Goal: Task Accomplishment & Management: Manage account settings

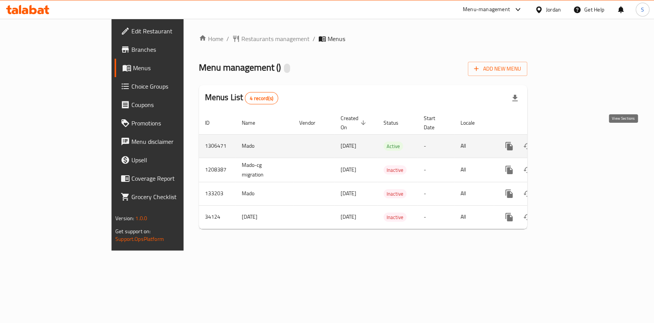
click at [569, 141] on icon "enhanced table" at bounding box center [564, 145] width 9 height 9
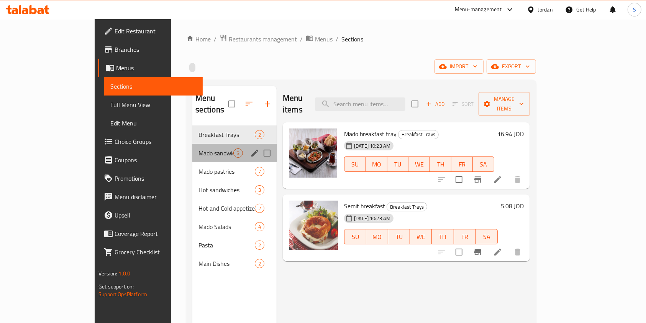
click at [192, 146] on div "Mado sandwiches 3" at bounding box center [234, 153] width 84 height 18
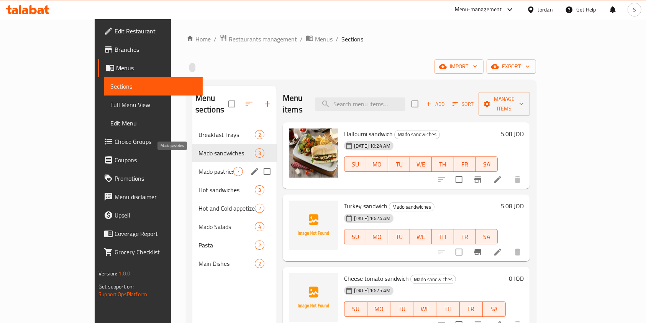
click at [199, 167] on span "Mado pastries" at bounding box center [216, 171] width 35 height 9
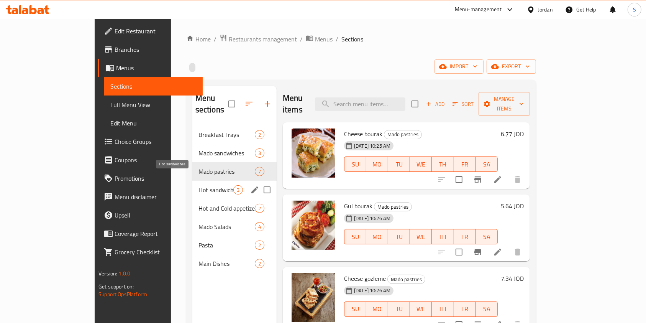
click at [199, 185] on span "Hot sandwiches" at bounding box center [216, 189] width 35 height 9
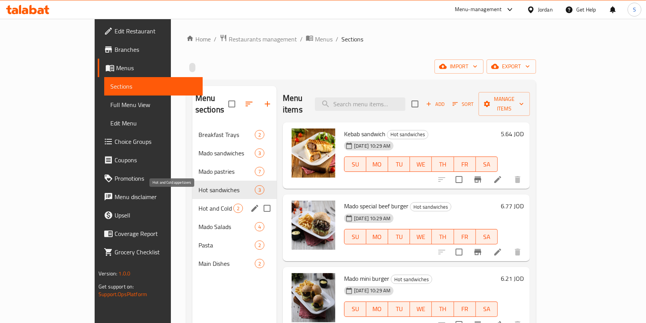
click at [199, 204] on span "Hot and Cold appetizers" at bounding box center [216, 208] width 35 height 9
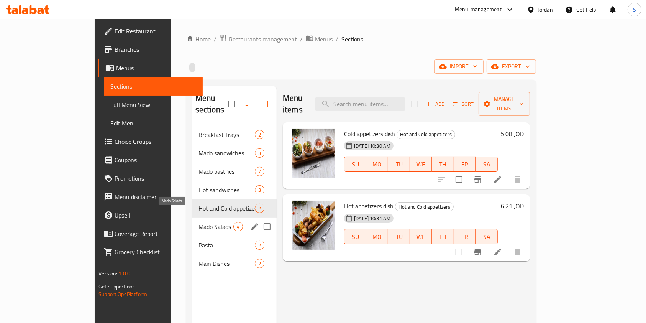
click at [199, 222] on span "Mado Salads" at bounding box center [216, 226] width 35 height 9
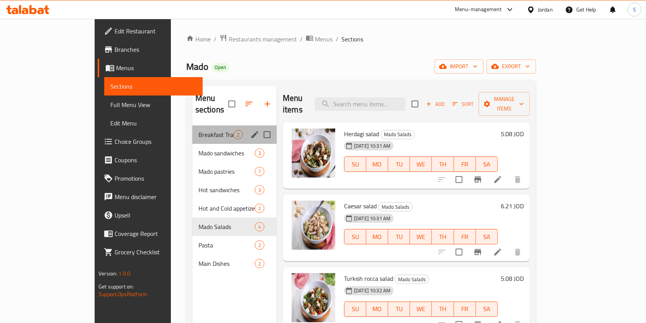
click at [192, 125] on div "Breakfast Trays 2" at bounding box center [234, 134] width 84 height 18
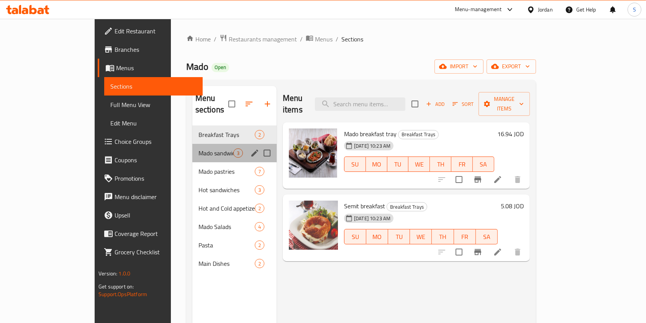
click at [193, 147] on div "Mado sandwiches 3" at bounding box center [234, 153] width 84 height 18
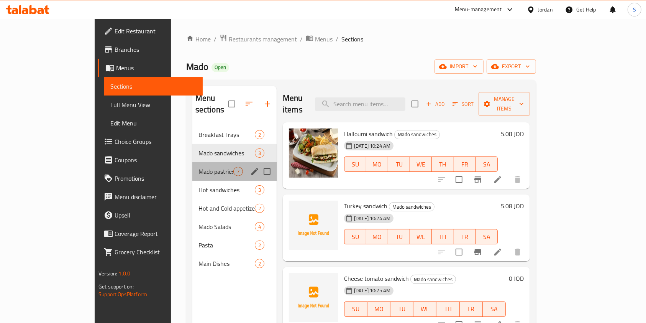
click at [192, 165] on div "Mado pastries 7" at bounding box center [234, 171] width 84 height 18
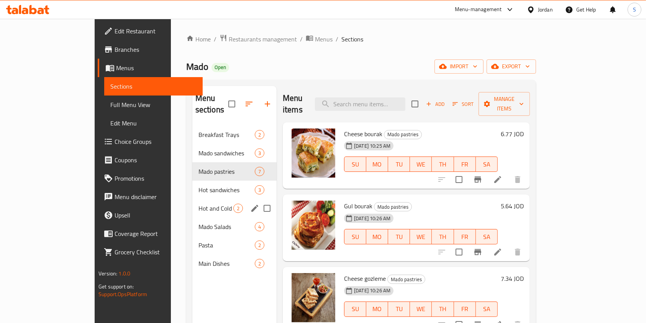
click at [192, 199] on div "Hot and Cold appetizers 2" at bounding box center [234, 208] width 84 height 18
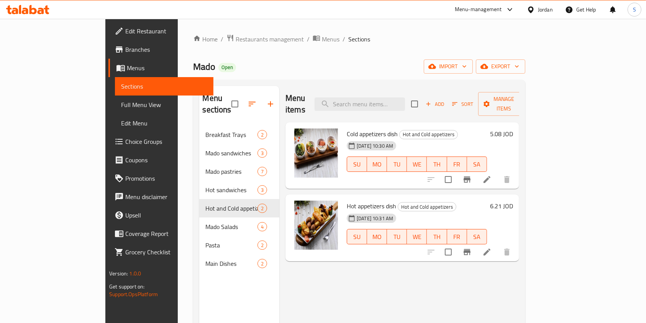
click at [199, 102] on div "Menu sections" at bounding box center [239, 104] width 80 height 36
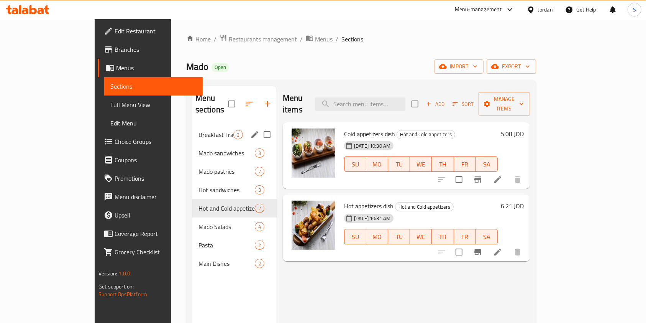
click at [199, 130] on span "Breakfast Trays" at bounding box center [216, 134] width 35 height 9
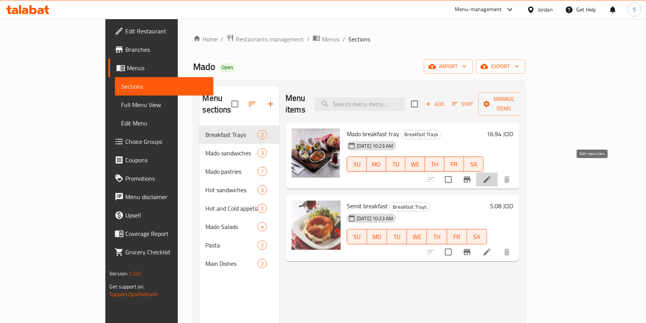
click at [492, 175] on icon at bounding box center [487, 179] width 9 height 9
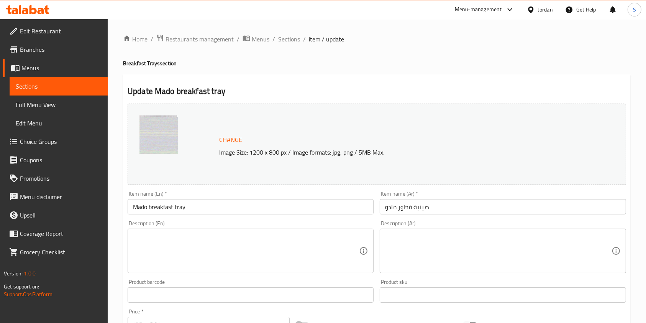
click at [229, 142] on span "Change" at bounding box center [230, 139] width 23 height 11
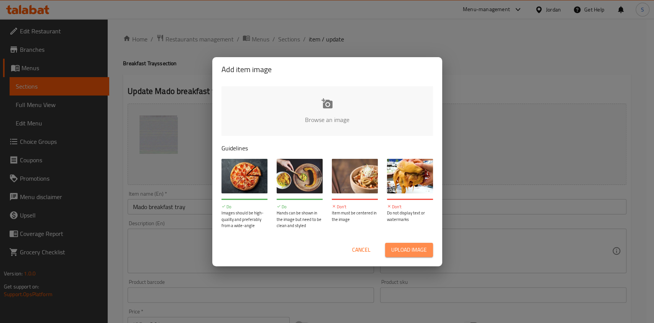
click at [414, 250] on span "Upload image" at bounding box center [409, 250] width 36 height 10
type input "C:\fakepath\WhatsApp Image [DATE] 1.31.24 PM.jpeg"
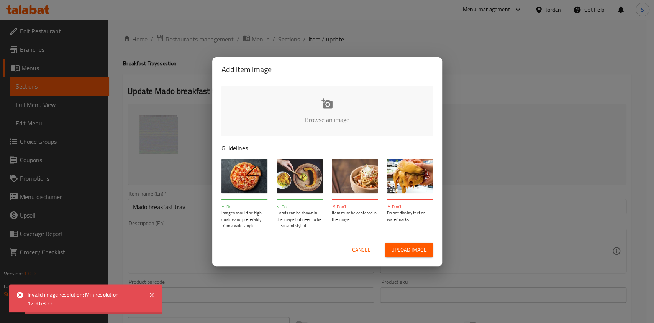
click at [358, 246] on span "Cancel" at bounding box center [361, 250] width 18 height 10
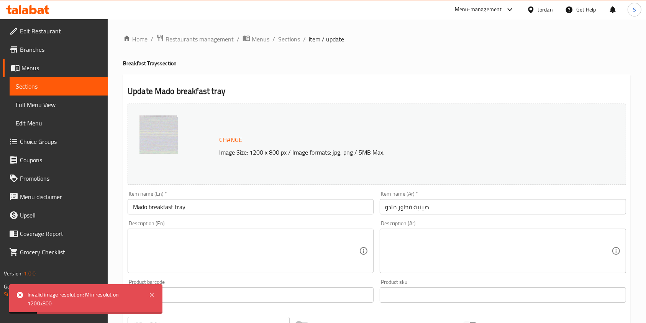
click at [282, 35] on span "Sections" at bounding box center [289, 38] width 22 height 9
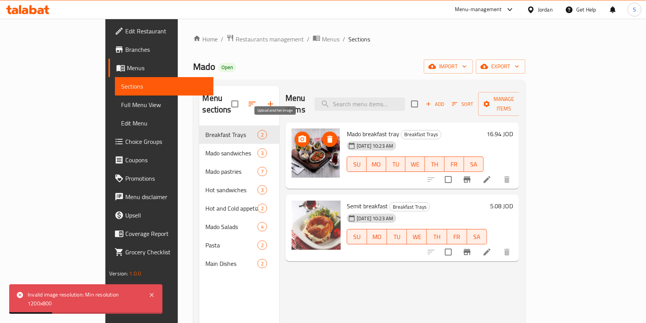
click at [295, 135] on span "upload picture" at bounding box center [302, 139] width 15 height 9
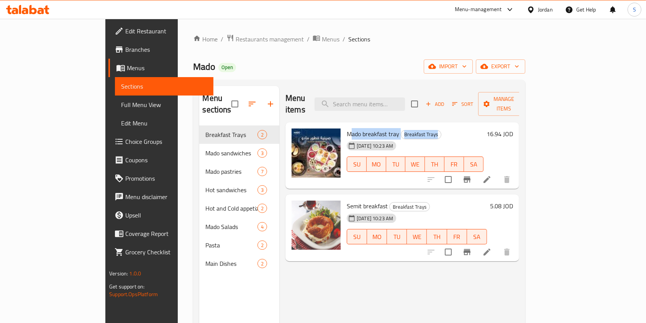
drag, startPoint x: 326, startPoint y: 125, endPoint x: 352, endPoint y: 126, distance: 25.3
click at [352, 126] on div "Mado breakfast tray Breakfast Trays [DATE] 10:23 AM SU MO TU WE TH FR SA" at bounding box center [415, 155] width 143 height 61
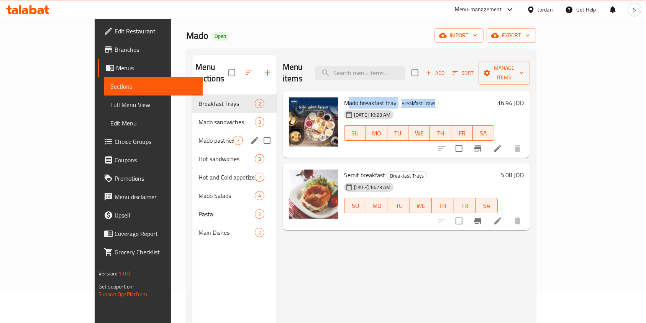
scroll to position [51, 0]
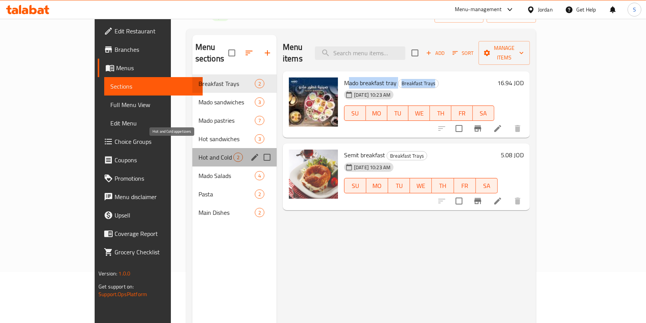
click at [199, 153] on span "Hot and Cold appetizers" at bounding box center [216, 157] width 35 height 9
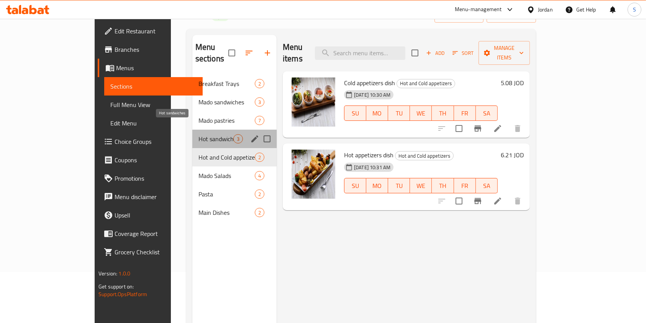
click at [199, 134] on span "Hot sandwiches" at bounding box center [216, 138] width 35 height 9
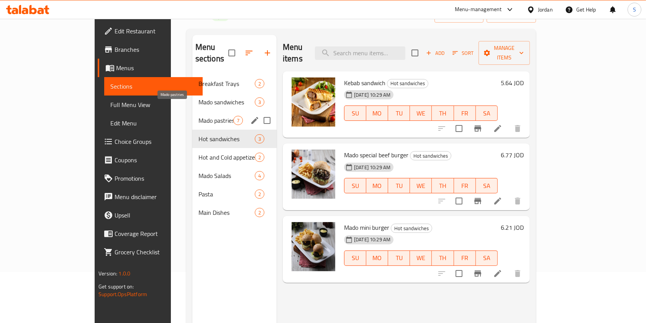
click at [199, 116] on span "Mado pastries" at bounding box center [216, 120] width 35 height 9
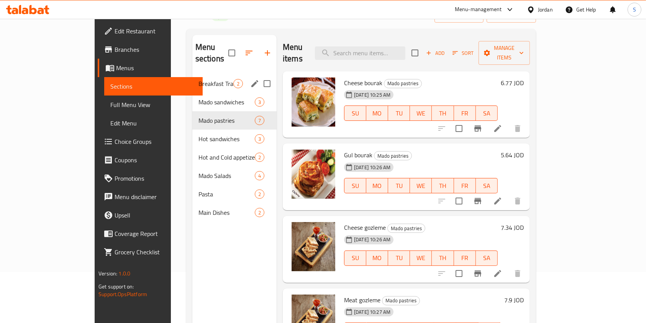
click at [192, 79] on div "Breakfast Trays 2" at bounding box center [234, 83] width 84 height 18
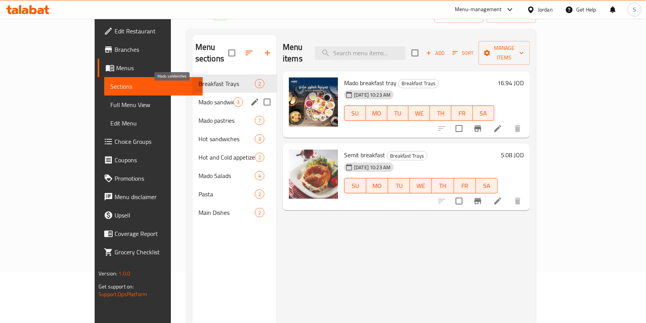
click at [199, 97] on span "Mado sandwiches" at bounding box center [216, 101] width 35 height 9
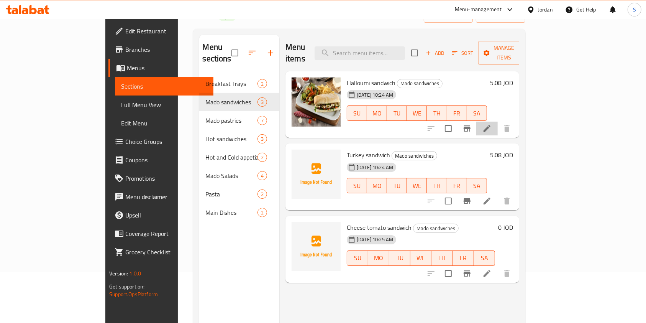
click at [492, 124] on icon at bounding box center [487, 128] width 9 height 9
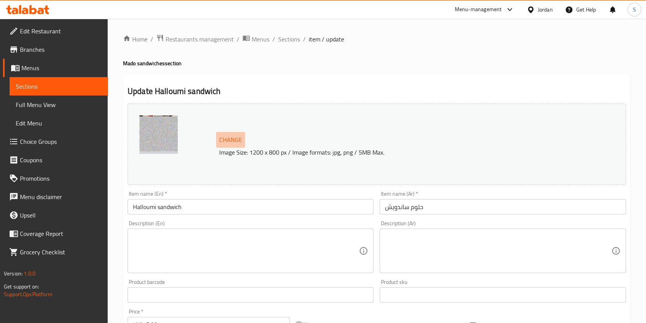
click at [228, 140] on span "Change" at bounding box center [230, 139] width 23 height 11
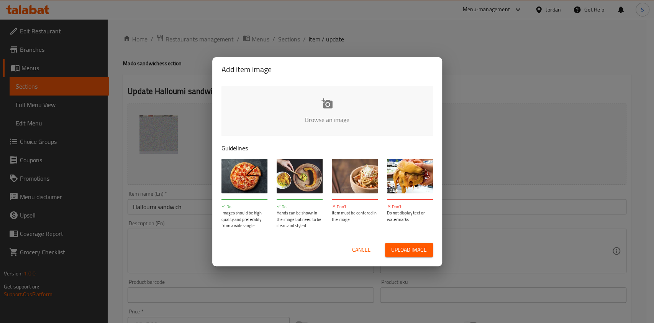
click at [391, 243] on button "Upload image" at bounding box center [409, 250] width 48 height 14
click at [367, 251] on span "Cancel" at bounding box center [361, 250] width 18 height 10
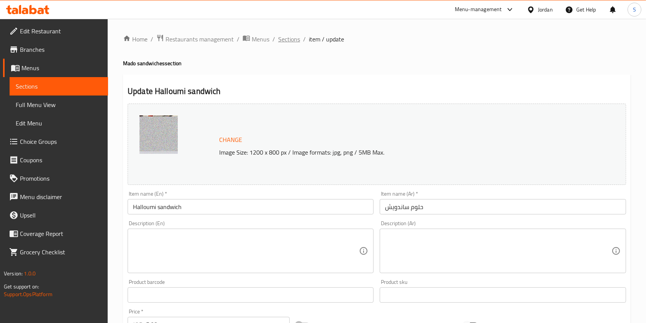
click at [292, 38] on span "Sections" at bounding box center [289, 38] width 22 height 9
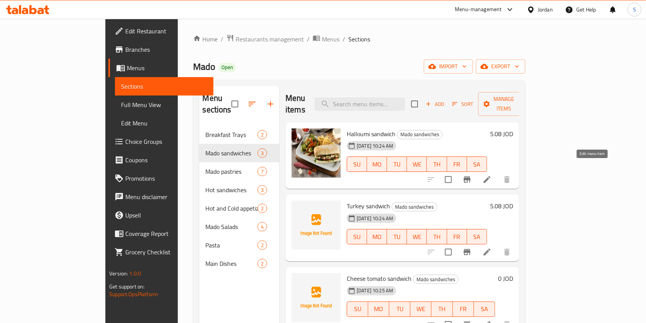
click at [492, 175] on icon at bounding box center [487, 179] width 9 height 9
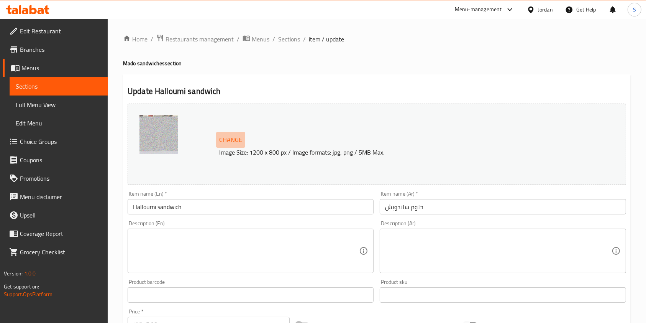
click at [235, 136] on span "Change" at bounding box center [230, 139] width 23 height 11
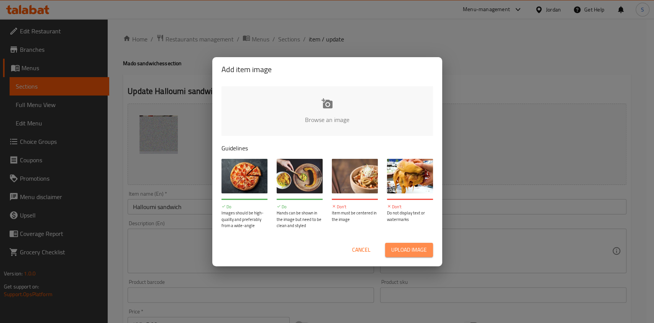
click at [421, 253] on span "Upload image" at bounding box center [409, 250] width 36 height 10
type input "C:\fakepath\حلوم ساندويش.jpeg"
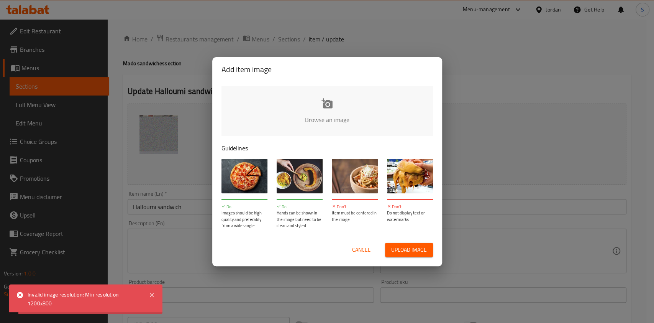
click at [344, 250] on div "Cancel Upload image" at bounding box center [328, 250] width 212 height 14
click at [354, 245] on span "Cancel" at bounding box center [361, 250] width 18 height 10
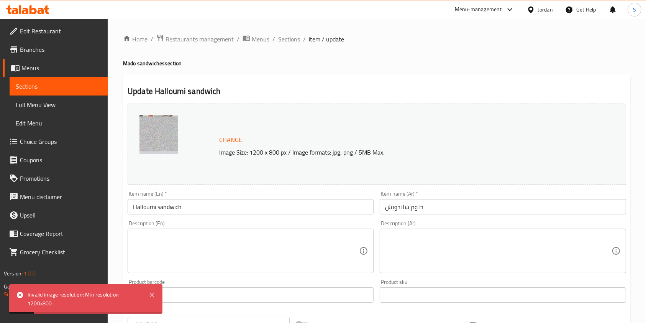
drag, startPoint x: 285, startPoint y: 26, endPoint x: 291, endPoint y: 41, distance: 16.7
click at [286, 26] on div "Home / Restaurants management / Menus / Sections / item / update Mado sandwiche…" at bounding box center [377, 286] width 539 height 534
click at [291, 41] on span "Sections" at bounding box center [289, 38] width 22 height 9
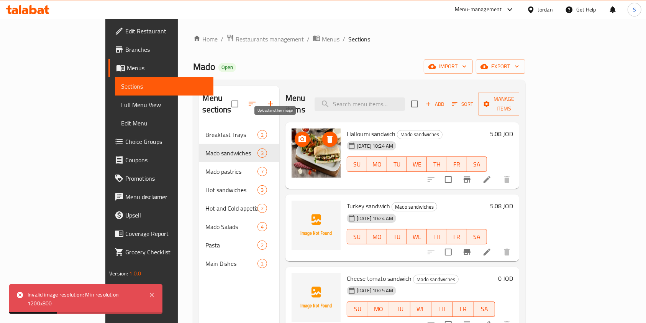
click at [298, 135] on icon "upload picture" at bounding box center [302, 139] width 9 height 9
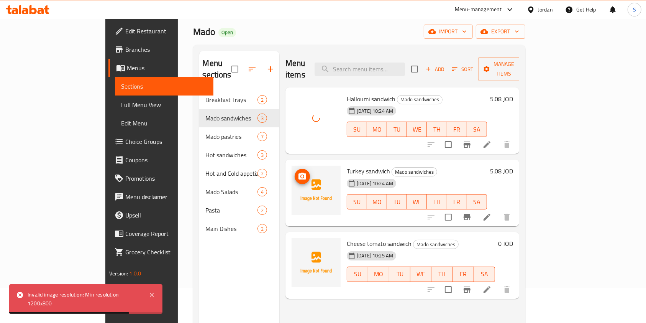
scroll to position [51, 0]
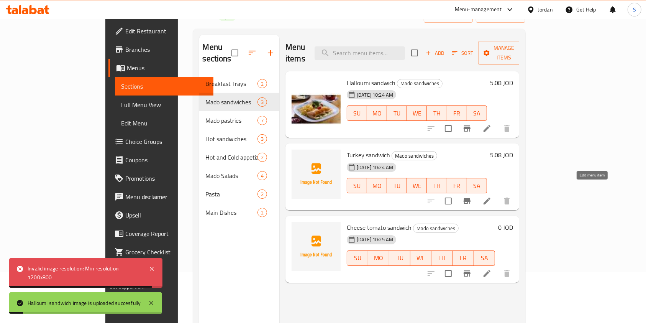
click at [491, 197] on icon at bounding box center [487, 200] width 7 height 7
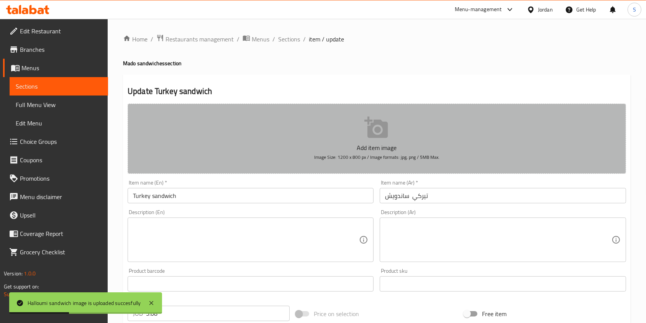
click at [405, 156] on span "Image Size: 1200 x 800 px / Image formats: jpg, png / 5MB Max." at bounding box center [376, 157] width 125 height 9
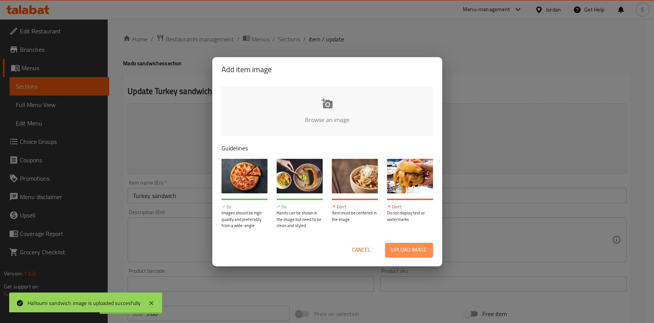
click at [412, 245] on span "Upload image" at bounding box center [409, 250] width 36 height 10
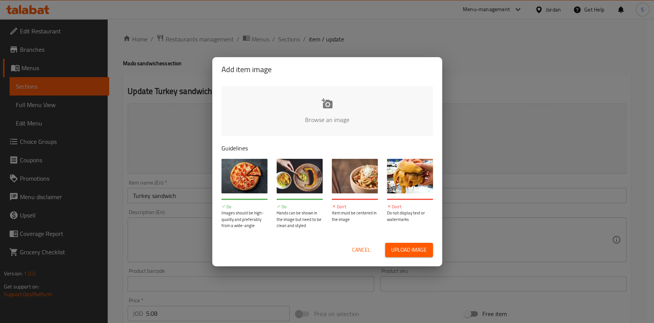
type input "C:\fakepath\تيركي ساندويش.jpeg"
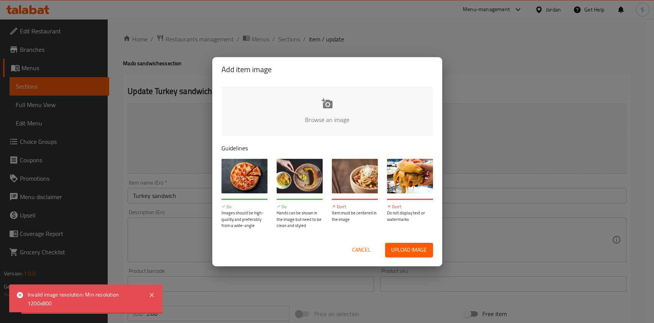
click at [364, 249] on span "Cancel" at bounding box center [361, 250] width 18 height 10
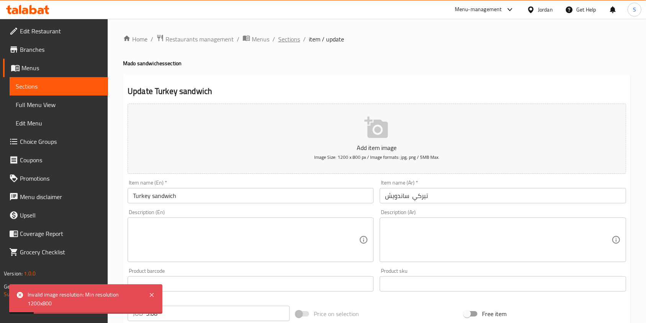
click at [285, 44] on span "Sections" at bounding box center [289, 38] width 22 height 9
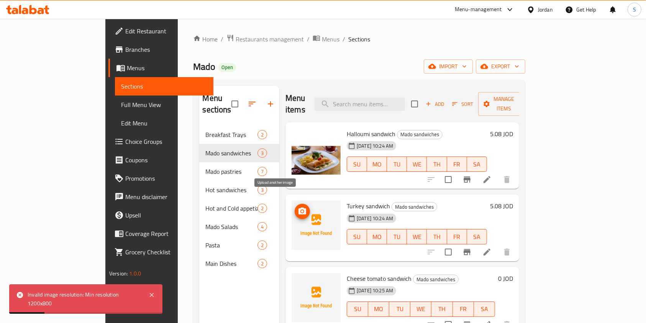
click at [295, 207] on span "upload picture" at bounding box center [302, 211] width 15 height 9
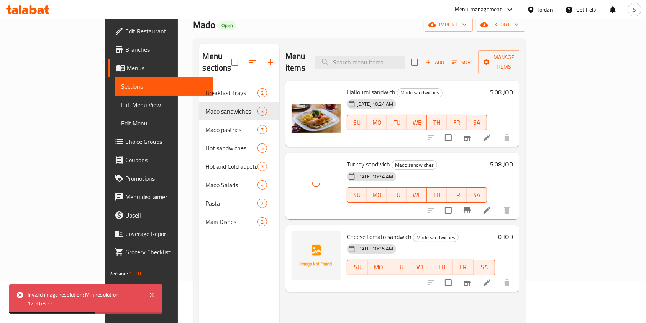
scroll to position [51, 0]
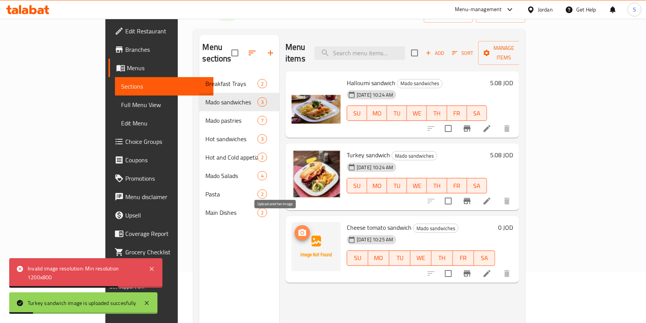
click at [298, 228] on icon "upload picture" at bounding box center [302, 232] width 9 height 9
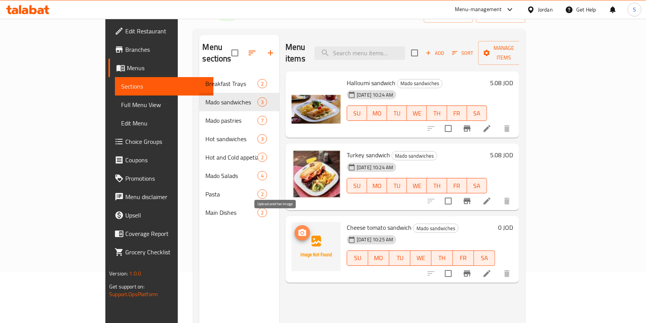
click at [299, 229] on icon "upload picture" at bounding box center [303, 232] width 8 height 7
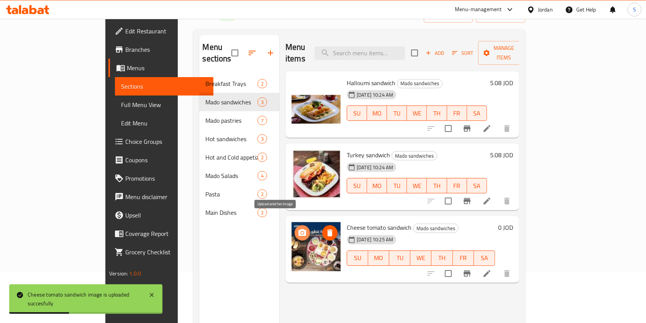
click at [298, 228] on icon "upload picture" at bounding box center [302, 232] width 9 height 9
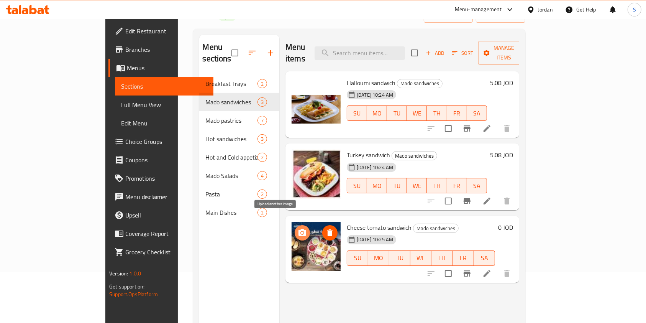
click at [299, 229] on icon "upload picture" at bounding box center [303, 232] width 8 height 7
click at [298, 245] on img at bounding box center [316, 246] width 49 height 49
click at [298, 228] on icon "upload picture" at bounding box center [302, 232] width 9 height 9
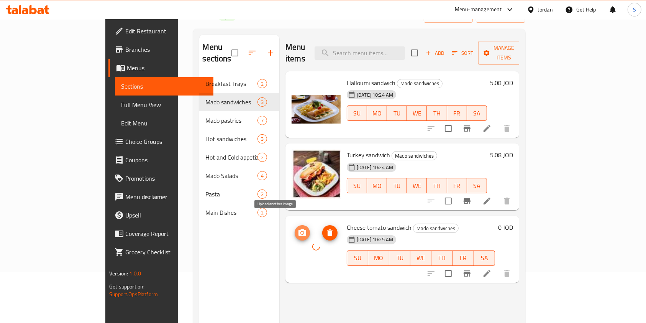
click at [295, 227] on button "upload picture" at bounding box center [302, 232] width 15 height 15
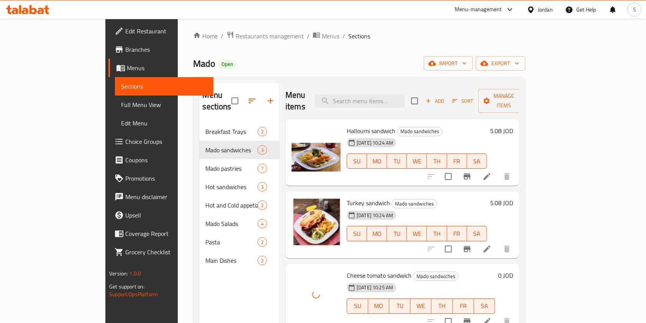
scroll to position [102, 0]
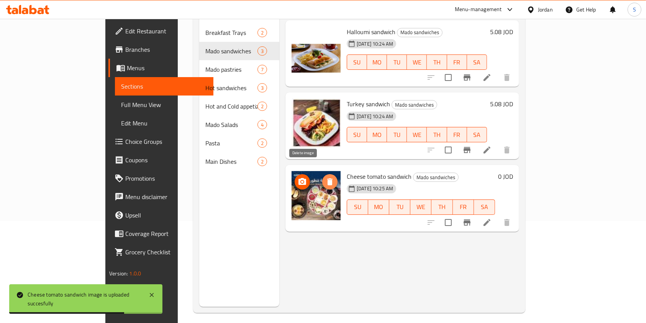
click at [325, 177] on icon "delete image" at bounding box center [329, 181] width 9 height 9
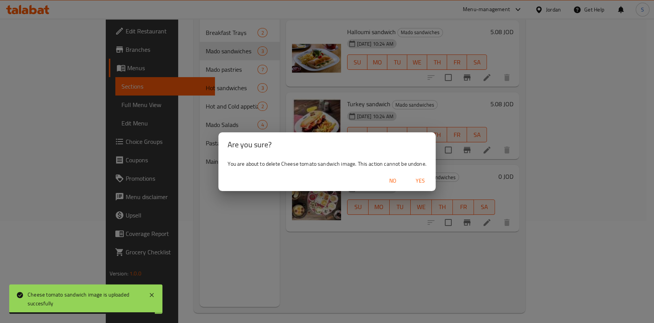
click at [426, 179] on span "Yes" at bounding box center [420, 181] width 18 height 10
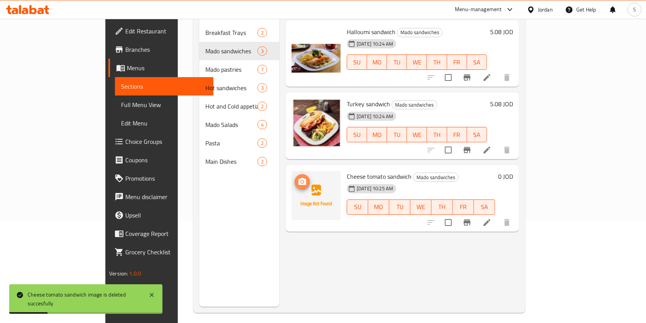
click at [298, 177] on icon "upload picture" at bounding box center [302, 181] width 9 height 9
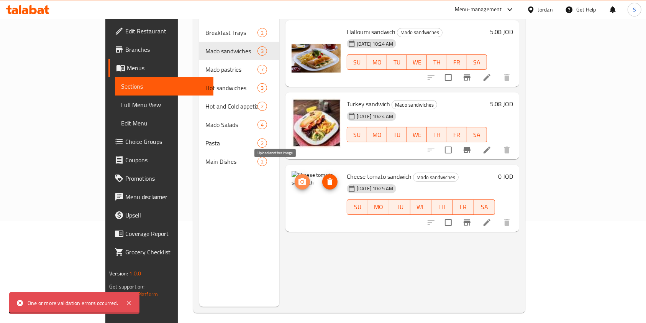
click at [295, 177] on span "upload picture" at bounding box center [302, 181] width 15 height 9
click at [327, 178] on icon "delete image" at bounding box center [329, 181] width 5 height 7
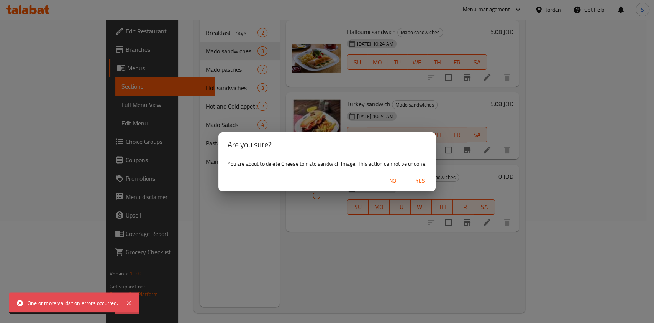
click at [419, 179] on span "Yes" at bounding box center [420, 181] width 18 height 10
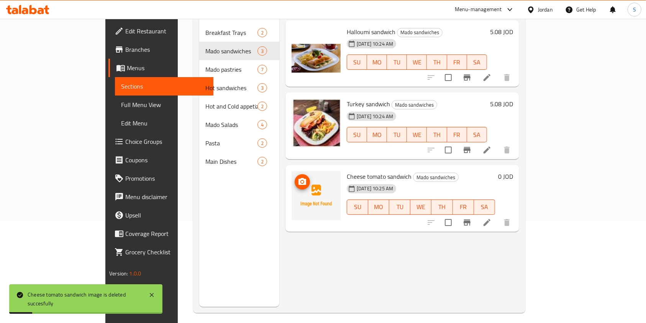
click at [298, 177] on icon "upload picture" at bounding box center [302, 181] width 9 height 9
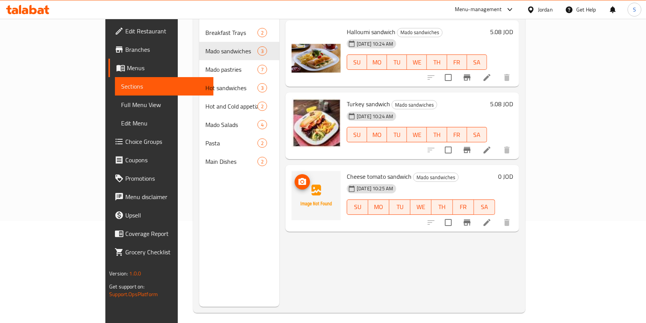
click at [292, 171] on div at bounding box center [316, 195] width 49 height 49
click at [299, 178] on icon "upload picture" at bounding box center [303, 181] width 8 height 7
click at [492, 218] on icon at bounding box center [487, 222] width 9 height 9
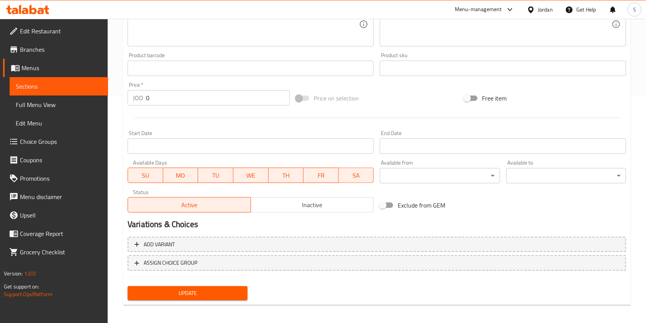
scroll to position [230, 0]
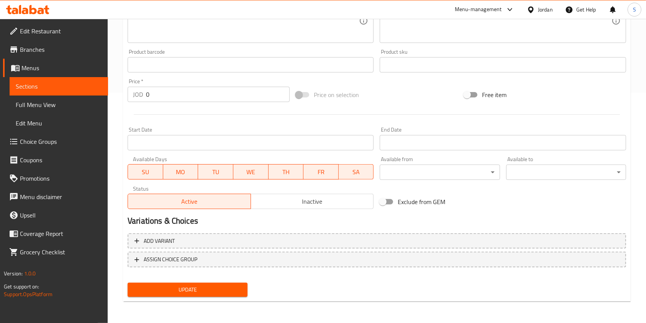
click at [179, 98] on input "0" at bounding box center [218, 94] width 144 height 15
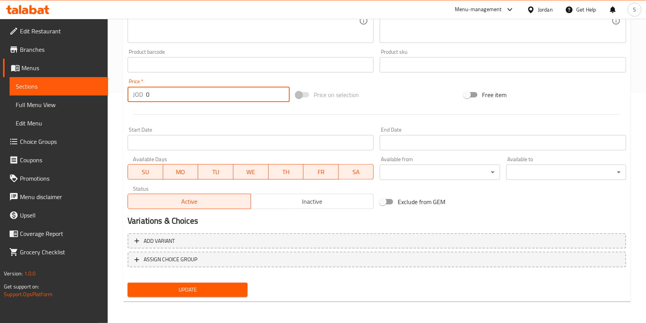
drag, startPoint x: 179, startPoint y: 98, endPoint x: 116, endPoint y: 90, distance: 63.3
click at [117, 90] on div "Home / Restaurants management / Menus / Sections / item / update Mado sandwiche…" at bounding box center [377, 56] width 539 height 534
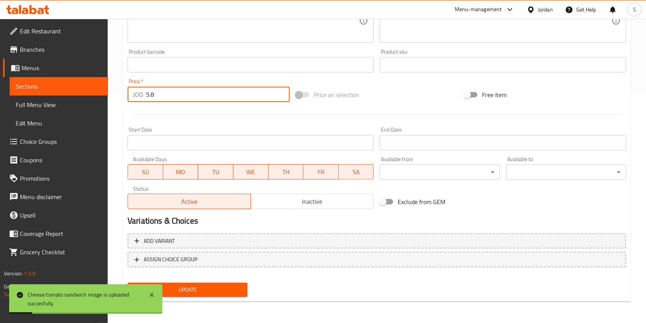
type input "5.8"
click at [199, 292] on span "Update" at bounding box center [188, 290] width 108 height 10
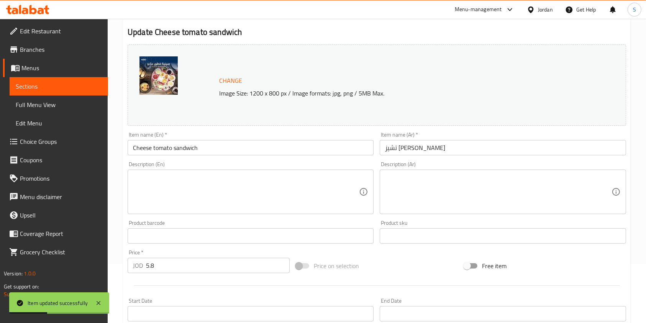
scroll to position [0, 0]
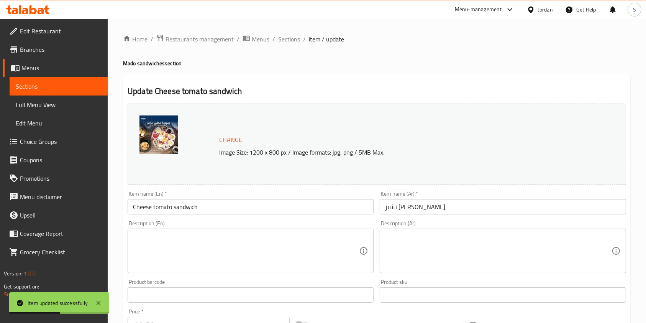
click at [294, 40] on span "Sections" at bounding box center [289, 38] width 22 height 9
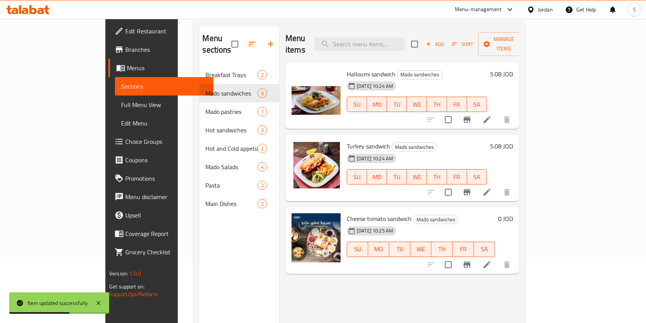
scroll to position [107, 0]
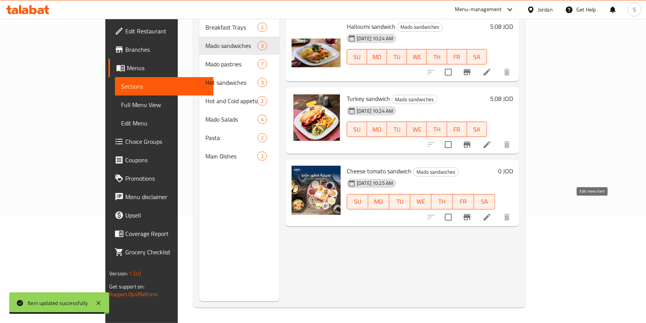
click at [491, 214] on icon at bounding box center [487, 217] width 7 height 7
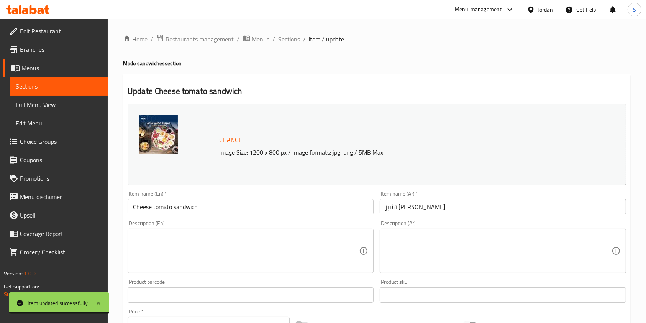
scroll to position [153, 0]
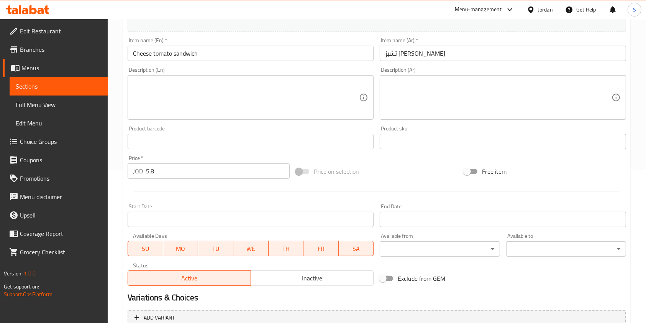
click at [147, 171] on input "5.8" at bounding box center [218, 170] width 144 height 15
click at [154, 176] on input "5.8" at bounding box center [218, 170] width 144 height 15
click at [150, 173] on input "5.8" at bounding box center [218, 170] width 144 height 15
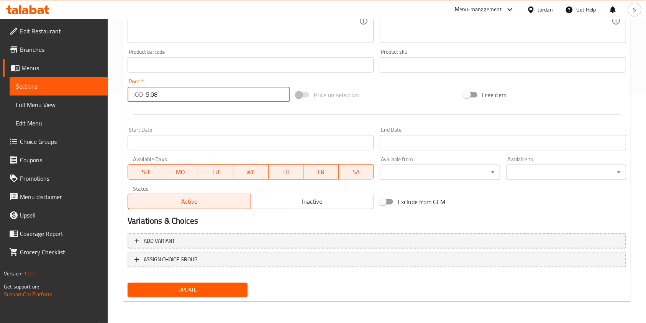
type input "5.08"
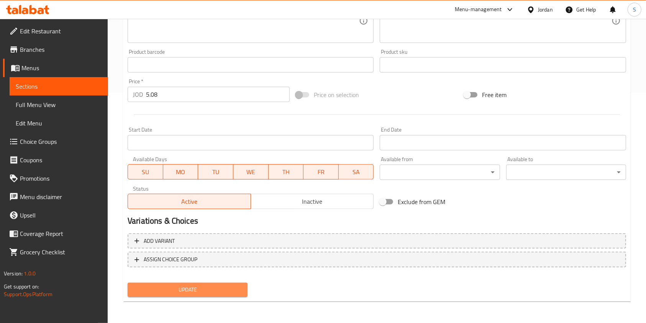
click at [223, 290] on span "Update" at bounding box center [188, 290] width 108 height 10
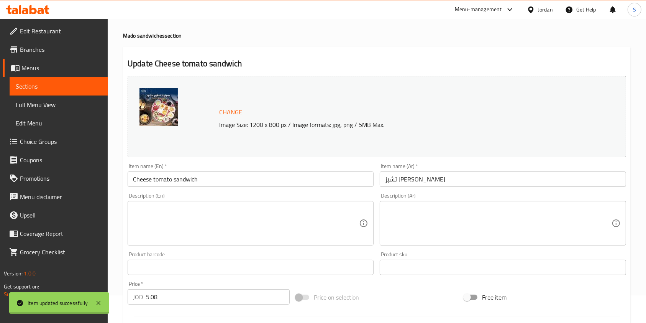
scroll to position [0, 0]
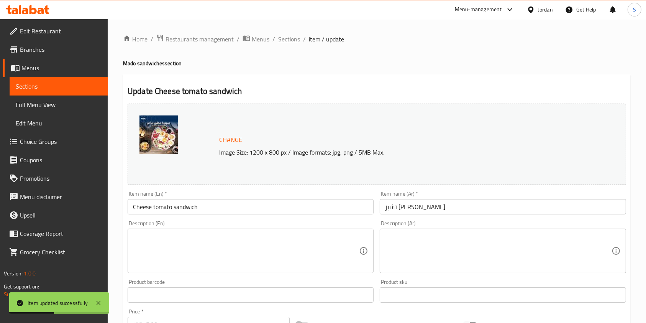
click at [288, 39] on span "Sections" at bounding box center [289, 38] width 22 height 9
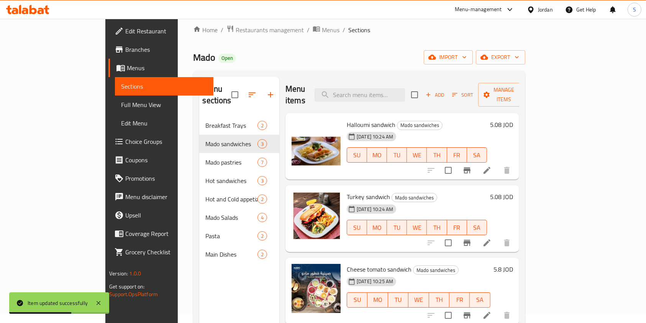
scroll to position [5, 0]
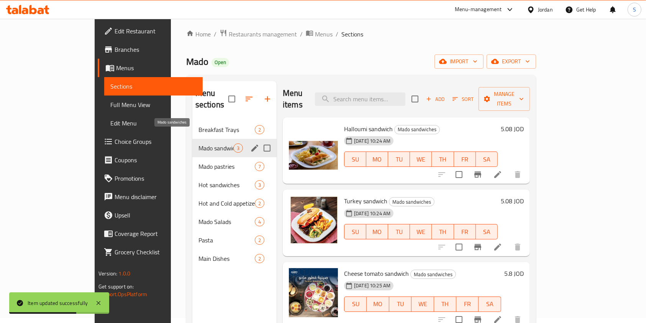
click at [192, 141] on div "Mado sandwiches 3" at bounding box center [234, 148] width 84 height 18
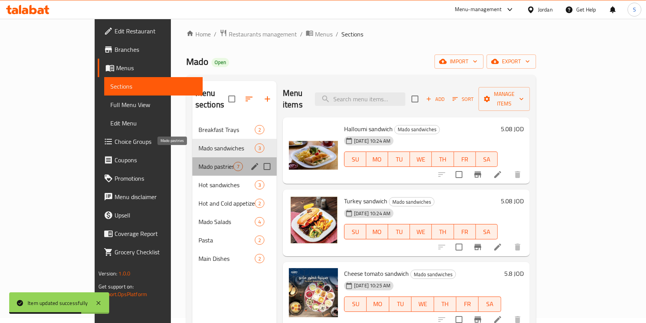
click at [199, 162] on span "Mado pastries" at bounding box center [216, 166] width 35 height 9
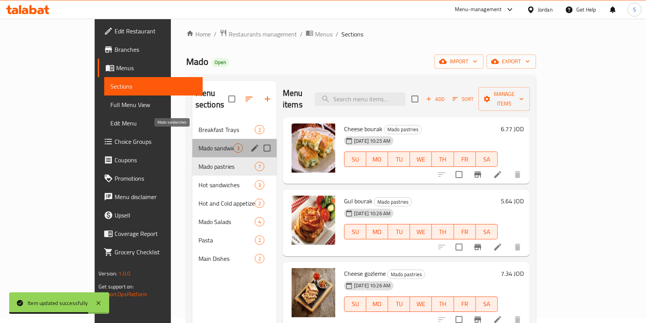
click at [199, 143] on span "Mado sandwiches" at bounding box center [216, 147] width 35 height 9
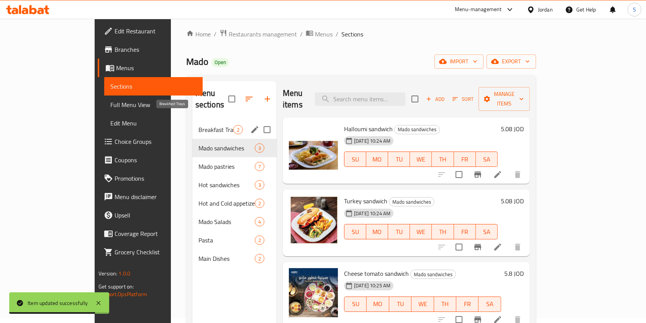
click at [199, 125] on span "Breakfast Trays" at bounding box center [216, 129] width 35 height 9
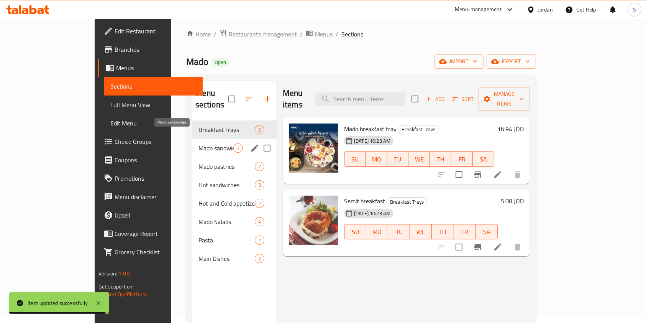
click at [199, 143] on span "Mado sandwiches" at bounding box center [216, 147] width 35 height 9
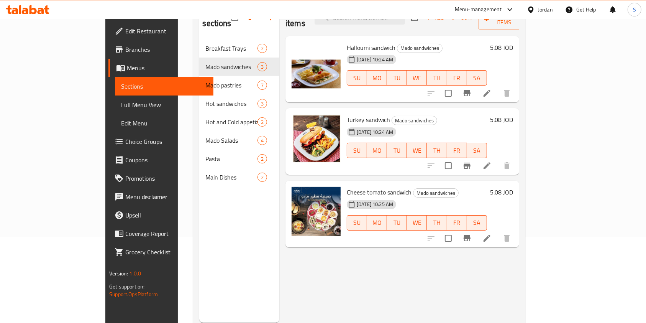
scroll to position [107, 0]
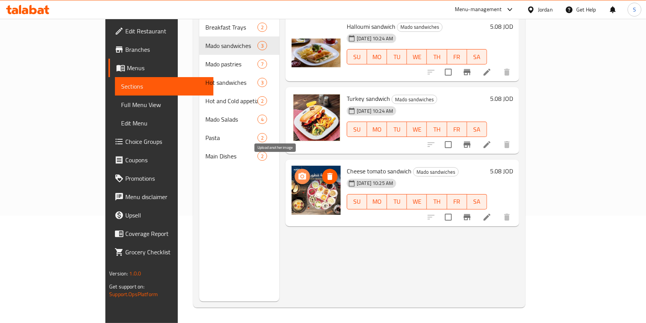
click at [295, 172] on span "upload picture" at bounding box center [302, 176] width 15 height 9
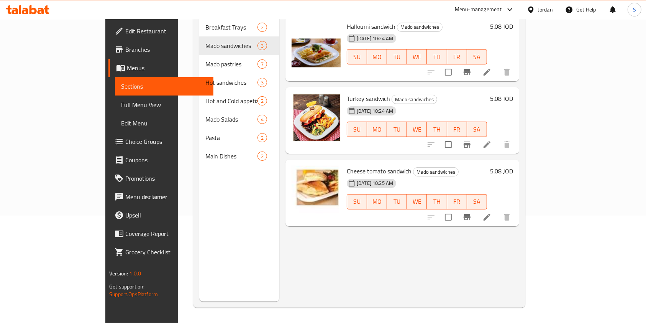
drag, startPoint x: 23, startPoint y: 171, endPoint x: 23, endPoint y: -62, distance: 233.4
click at [492, 212] on icon at bounding box center [487, 216] width 9 height 9
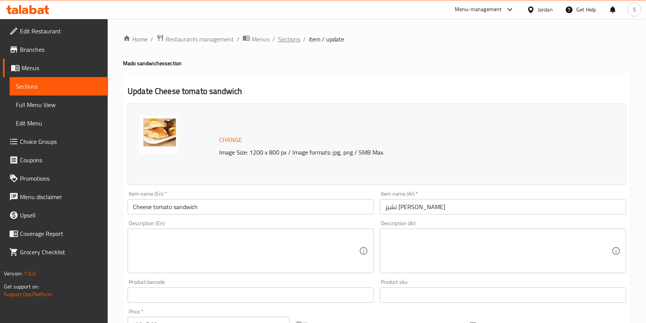
click at [294, 41] on span "Sections" at bounding box center [289, 38] width 22 height 9
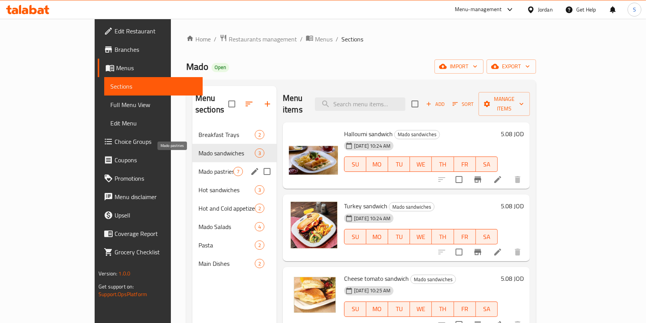
click at [199, 167] on span "Mado pastries" at bounding box center [216, 171] width 35 height 9
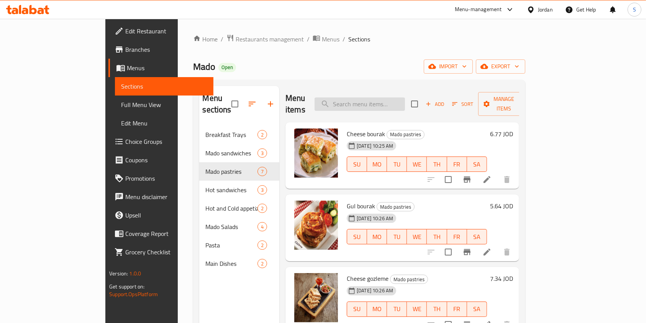
click at [386, 100] on input "search" at bounding box center [360, 103] width 90 height 13
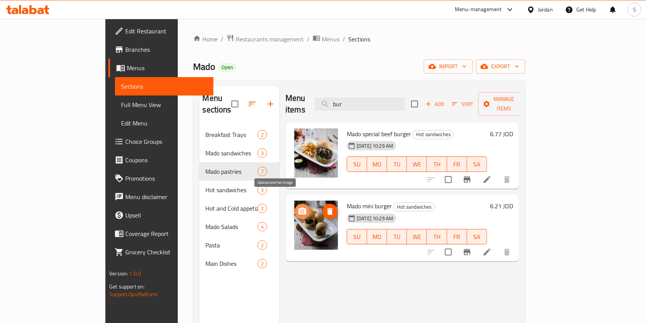
click at [295, 207] on span "upload picture" at bounding box center [302, 211] width 15 height 9
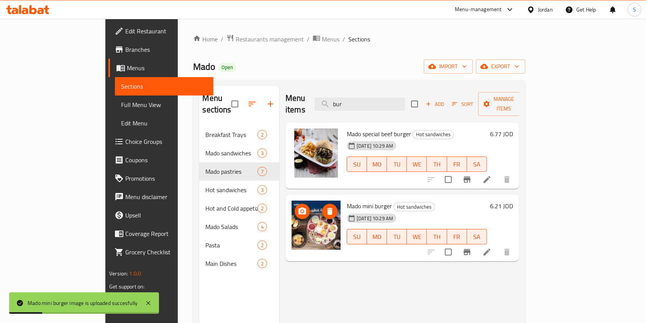
click at [327, 208] on icon "delete image" at bounding box center [329, 211] width 5 height 7
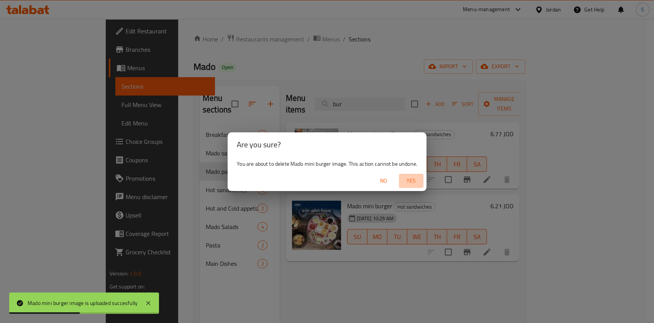
click at [408, 179] on span "Yes" at bounding box center [411, 181] width 18 height 10
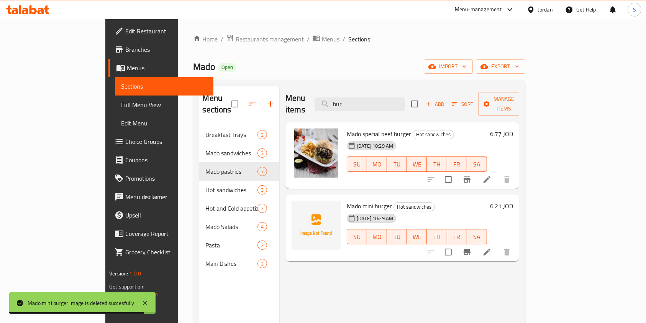
click at [519, 286] on div "Menu items bur Add Sort Manage items Mado special beef burger Hot sandwiches [D…" at bounding box center [399, 247] width 240 height 323
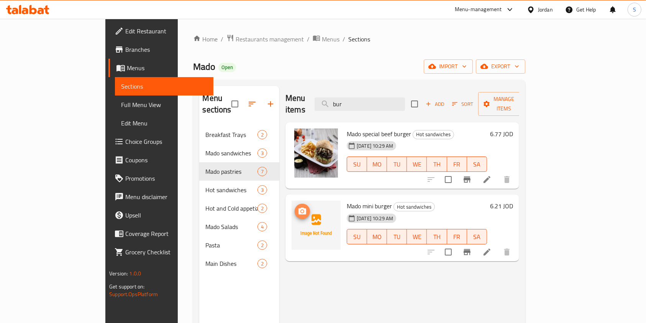
click at [299, 207] on icon "upload picture" at bounding box center [303, 210] width 8 height 7
drag, startPoint x: 319, startPoint y: 274, endPoint x: 313, endPoint y: 247, distance: 27.8
click at [319, 274] on div "Menu items bur Add Sort Manage items Mado special beef burger Hot sandwiches [D…" at bounding box center [399, 247] width 240 height 323
click at [298, 207] on icon "upload picture" at bounding box center [302, 211] width 9 height 9
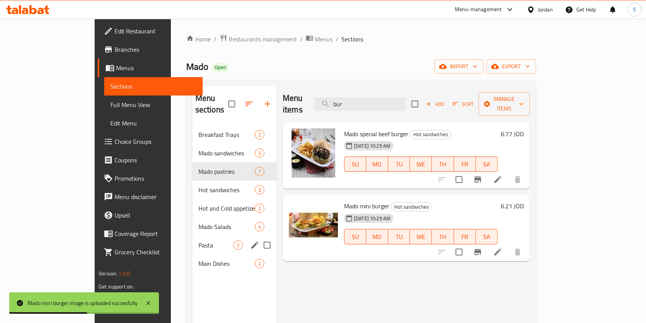
click at [192, 236] on div "Pasta 2" at bounding box center [234, 245] width 84 height 18
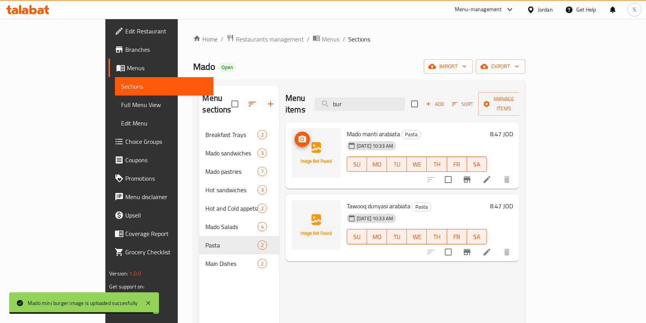
click at [299, 135] on icon "upload picture" at bounding box center [303, 138] width 8 height 7
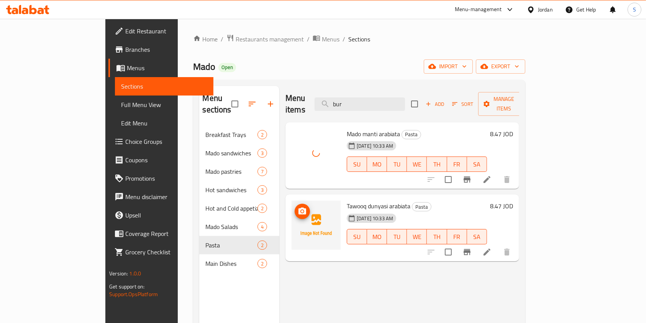
click at [295, 204] on button "upload picture" at bounding box center [302, 211] width 15 height 15
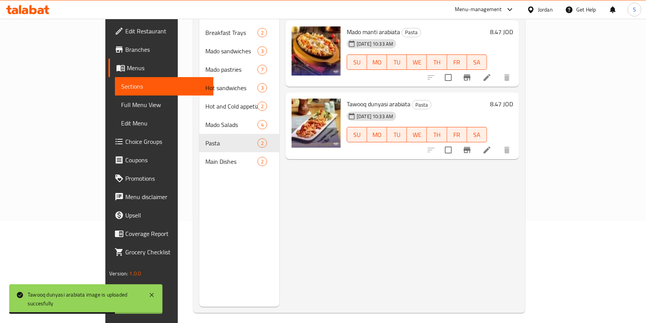
scroll to position [51, 0]
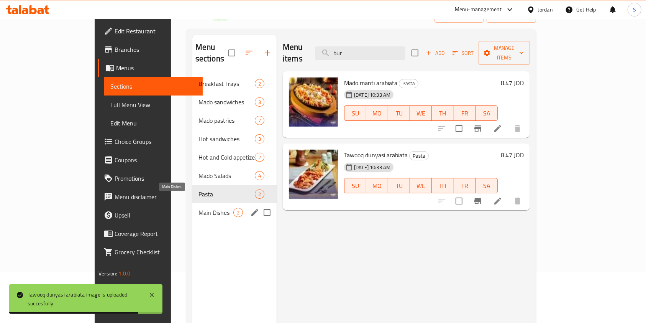
click at [199, 208] on span "Main Dishes" at bounding box center [216, 212] width 35 height 9
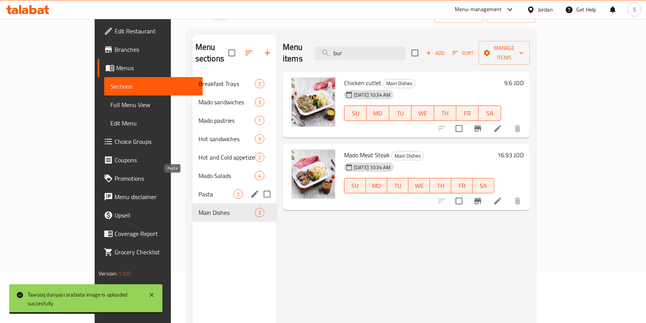
click at [199, 189] on span "Pasta" at bounding box center [216, 193] width 35 height 9
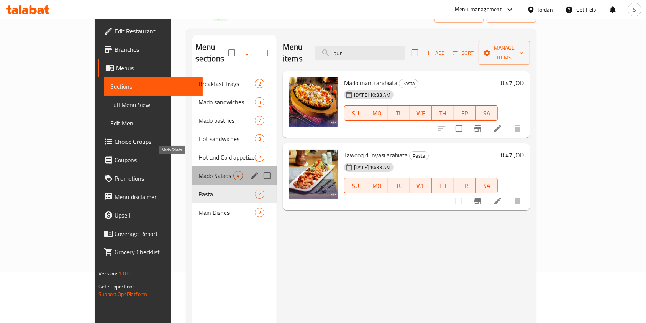
click at [199, 171] on span "Mado Salads" at bounding box center [216, 175] width 35 height 9
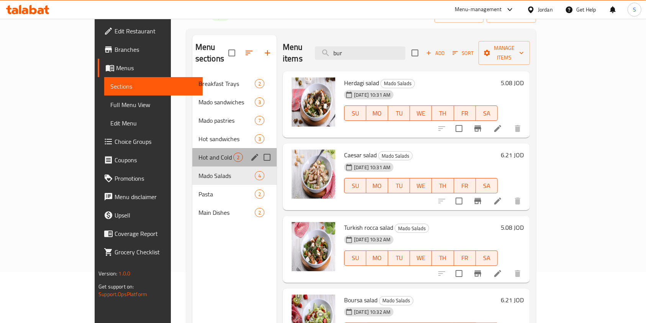
click at [192, 153] on div "Hot and Cold appetizers 2" at bounding box center [234, 157] width 84 height 18
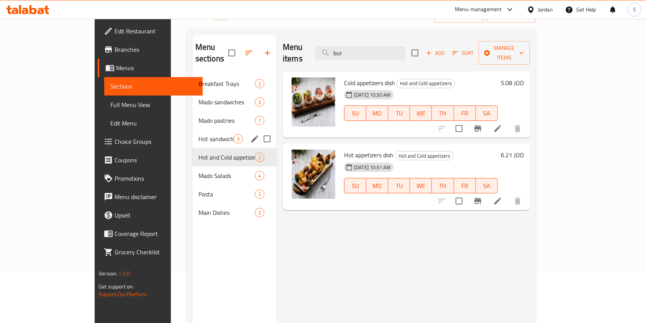
click at [192, 133] on div "Hot sandwiches 3" at bounding box center [234, 139] width 84 height 18
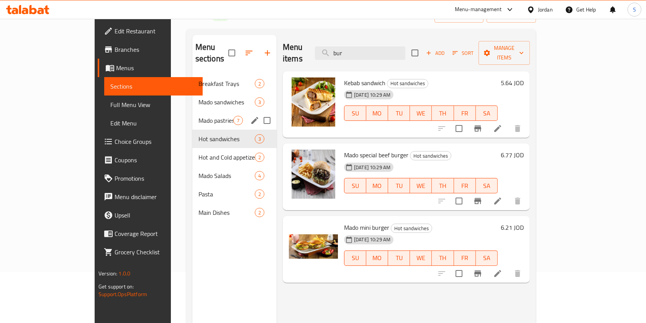
click at [192, 115] on div "Mado pastries 7" at bounding box center [234, 120] width 84 height 18
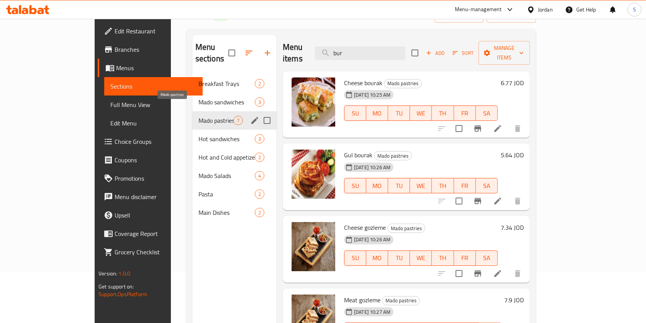
click at [199, 116] on span "Mado pastries" at bounding box center [216, 120] width 35 height 9
click at [199, 97] on span "Mado sandwiches" at bounding box center [216, 101] width 35 height 9
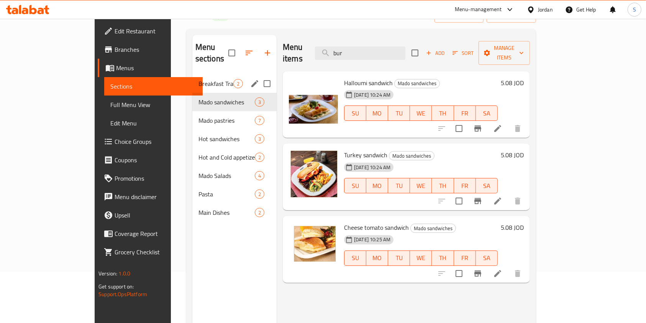
click at [192, 79] on div "Breakfast Trays 2" at bounding box center [234, 83] width 84 height 18
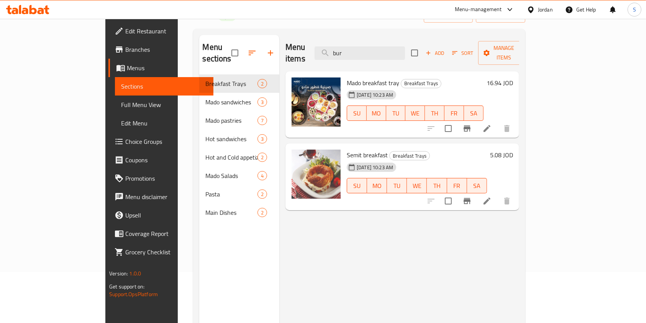
drag, startPoint x: 399, startPoint y: 51, endPoint x: 312, endPoint y: 43, distance: 86.6
click at [324, 44] on div "Menu items bur Add Sort Manage items" at bounding box center [403, 53] width 234 height 36
paste input "جوزلمه الجبن"
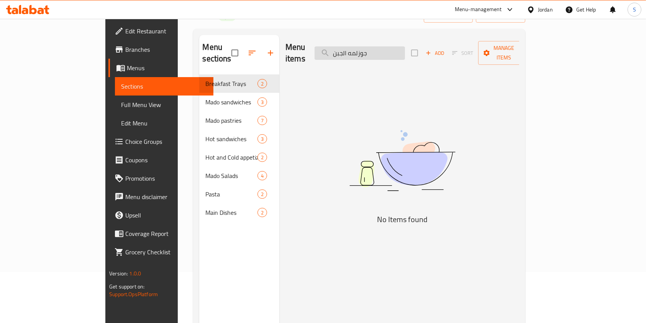
click at [380, 48] on input "جوزلمه الجبن" at bounding box center [360, 52] width 90 height 13
drag, startPoint x: 382, startPoint y: 49, endPoint x: 366, endPoint y: 49, distance: 16.5
click at [366, 49] on input "جوزلمه الجبن" at bounding box center [360, 52] width 90 height 13
drag, startPoint x: 372, startPoint y: 45, endPoint x: 367, endPoint y: 45, distance: 5.0
click at [367, 46] on input "جوزلمه ا" at bounding box center [360, 52] width 90 height 13
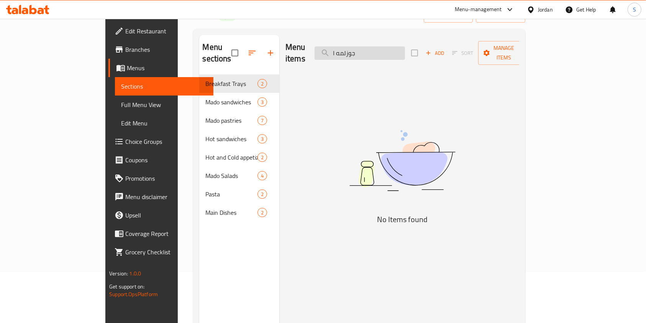
click at [365, 47] on input "جوزلمه ا" at bounding box center [360, 52] width 90 height 13
drag, startPoint x: 369, startPoint y: 48, endPoint x: 376, endPoint y: 48, distance: 6.5
click at [376, 48] on input "جوزلمه ا" at bounding box center [360, 52] width 90 height 13
type input "جوزلم"
drag, startPoint x: 392, startPoint y: 48, endPoint x: 365, endPoint y: 49, distance: 26.8
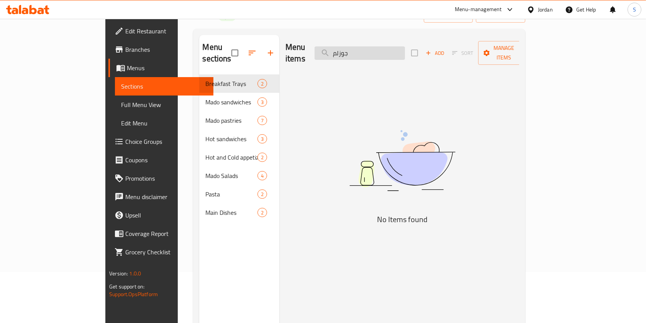
click at [365, 49] on input "جوزلم" at bounding box center [360, 52] width 90 height 13
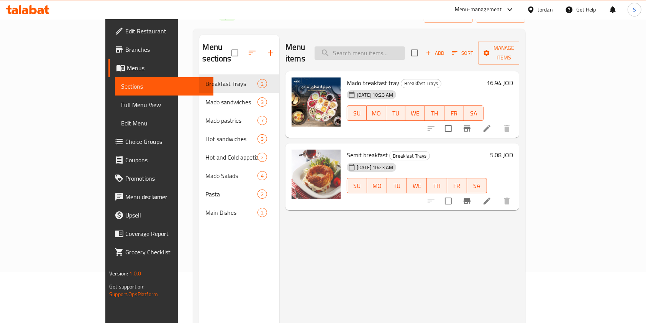
click at [363, 51] on input "search" at bounding box center [360, 52] width 90 height 13
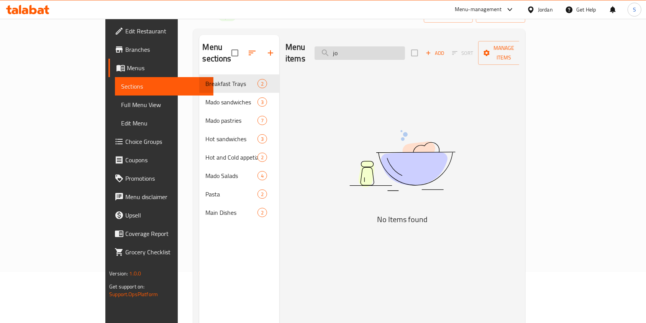
type input "j"
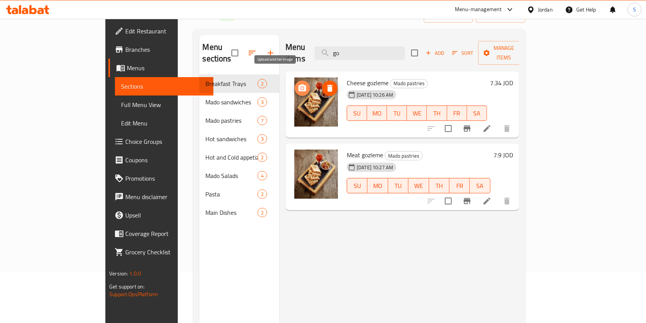
click at [301, 87] on circle "upload picture" at bounding box center [302, 88] width 2 height 2
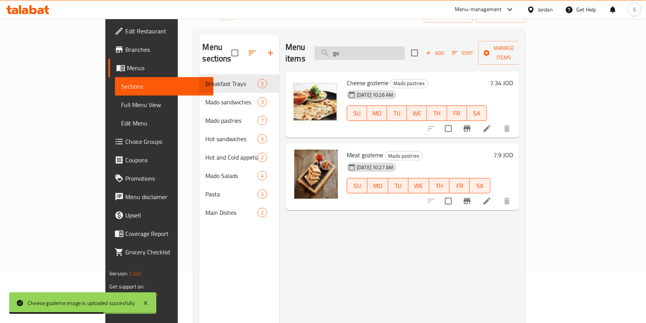
drag, startPoint x: 378, startPoint y: 45, endPoint x: 358, endPoint y: 47, distance: 19.6
click at [358, 47] on input "go" at bounding box center [360, 52] width 90 height 13
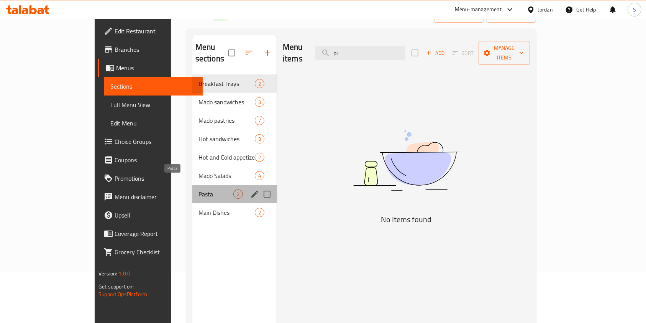
click at [199, 189] on span "Pasta" at bounding box center [216, 193] width 35 height 9
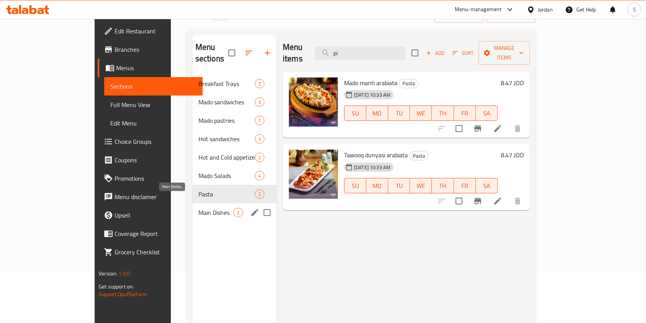
click at [192, 210] on div "Main Dishes 2" at bounding box center [234, 212] width 84 height 18
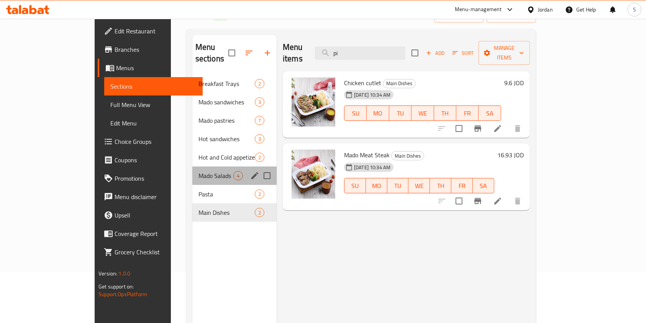
click at [192, 169] on div "Mado Salads 4" at bounding box center [234, 175] width 84 height 18
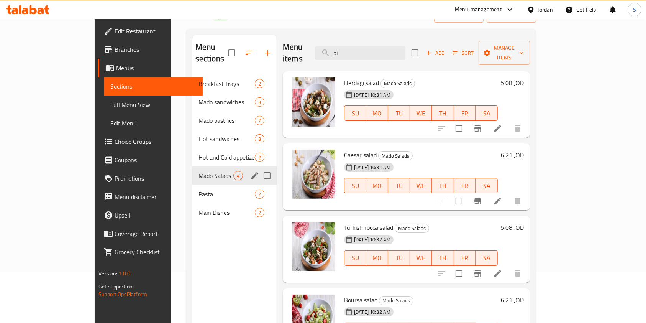
click at [192, 166] on div "Mado Salads 4" at bounding box center [234, 175] width 84 height 18
click at [192, 150] on div "Hot and Cold appetizers 2" at bounding box center [234, 157] width 84 height 18
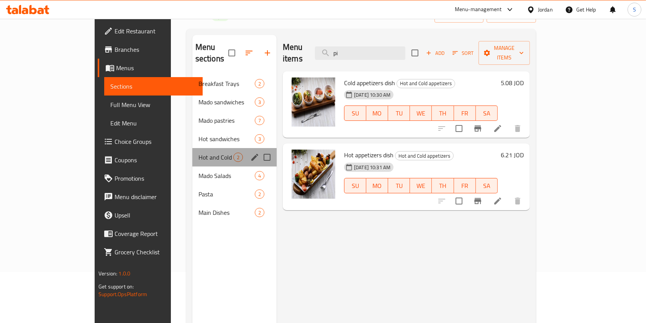
click at [192, 148] on div "Hot and Cold appetizers 2" at bounding box center [234, 157] width 84 height 18
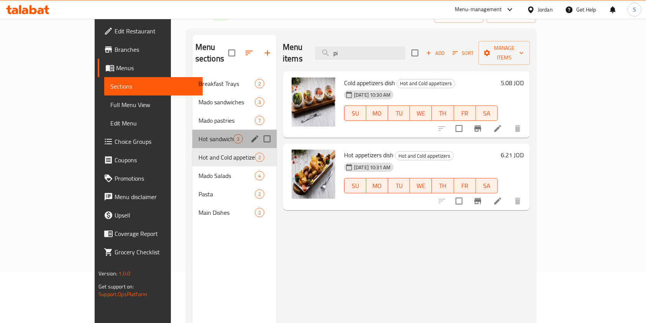
click at [192, 130] on div "Hot sandwiches 3" at bounding box center [234, 139] width 84 height 18
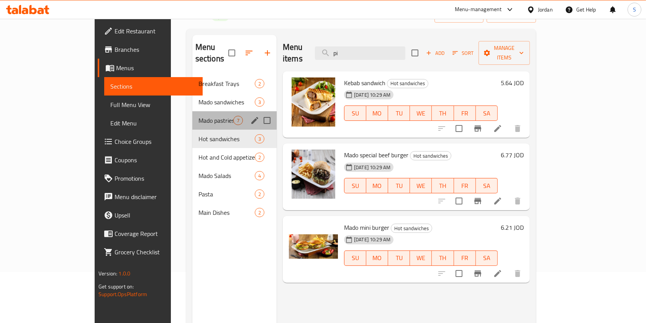
click at [192, 111] on div "Mado pastries 7" at bounding box center [234, 120] width 84 height 18
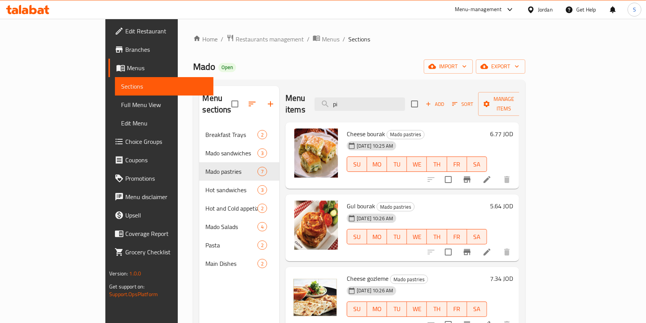
drag, startPoint x: 407, startPoint y: 103, endPoint x: 329, endPoint y: 100, distance: 78.3
click at [329, 100] on div "Menu items pi Add Sort Manage items" at bounding box center [403, 104] width 234 height 36
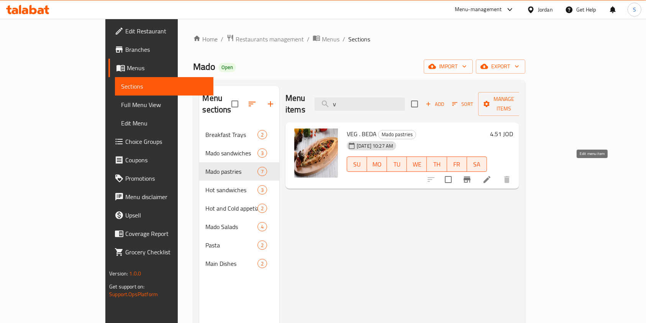
type input "v"
click at [492, 175] on icon at bounding box center [487, 179] width 9 height 9
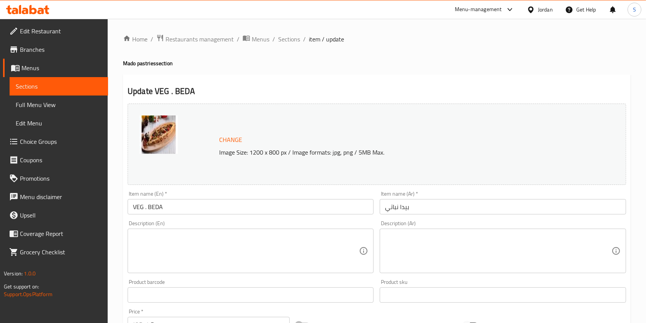
click at [395, 205] on input "بيدا نباتي" at bounding box center [503, 206] width 246 height 15
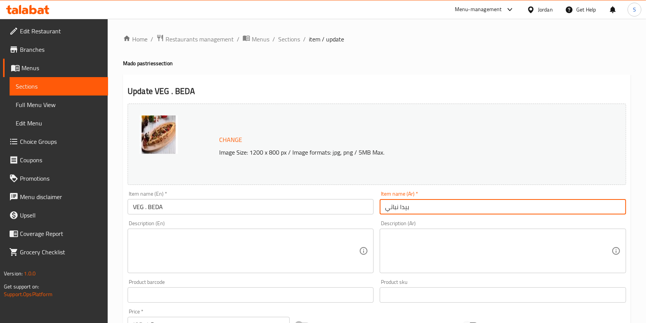
click at [395, 205] on input "بيدا نباتي" at bounding box center [503, 206] width 246 height 15
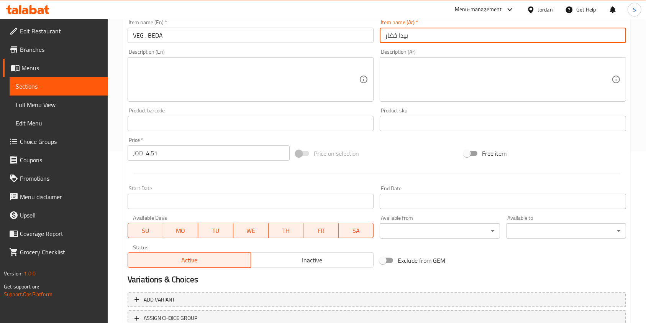
scroll to position [230, 0]
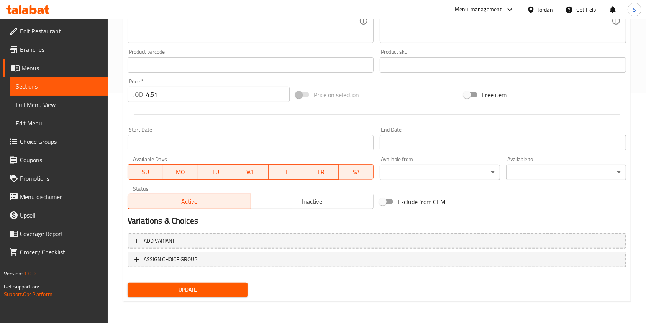
type input "بيدا خضار"
click at [239, 279] on div "Update" at bounding box center [188, 289] width 126 height 20
click at [237, 286] on span "Update" at bounding box center [188, 290] width 108 height 10
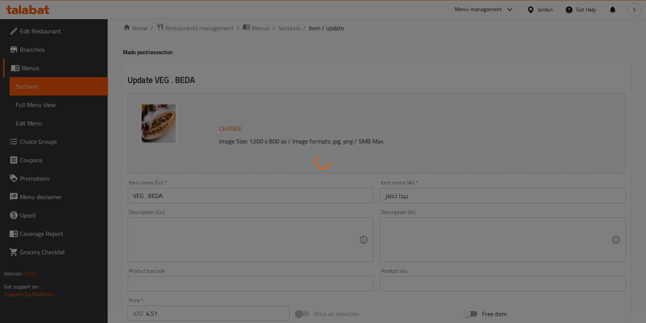
scroll to position [0, 0]
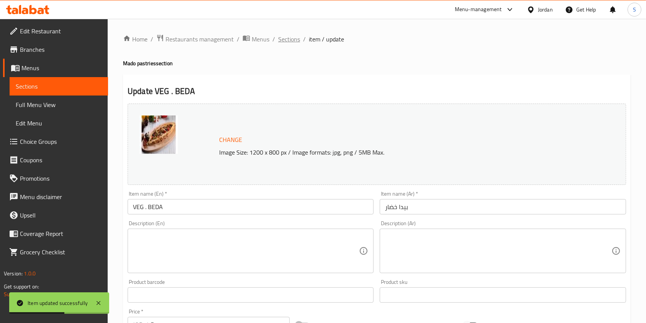
click at [291, 39] on span "Sections" at bounding box center [289, 38] width 22 height 9
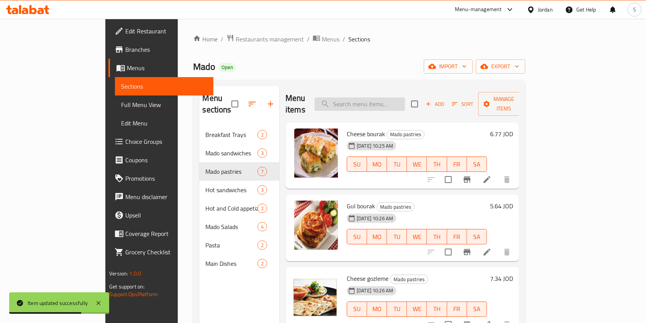
click at [384, 97] on input "search" at bounding box center [360, 103] width 90 height 13
click at [381, 97] on input "لاثي" at bounding box center [360, 103] width 90 height 13
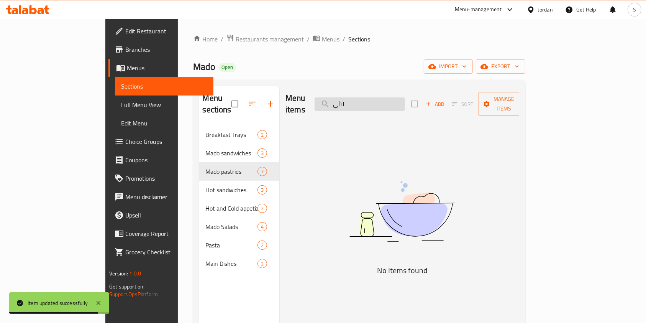
click at [381, 97] on input "لاثي" at bounding box center [360, 103] width 90 height 13
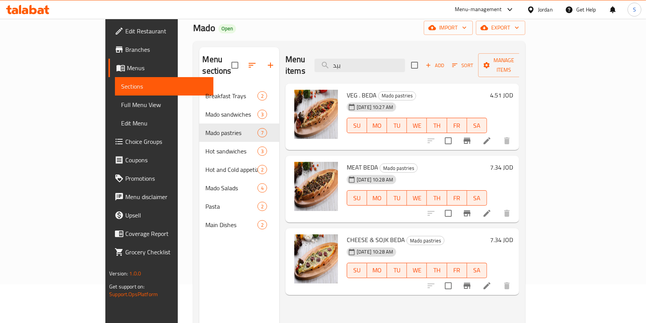
scroll to position [51, 0]
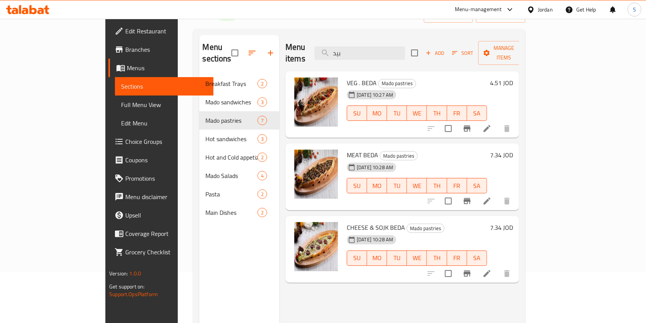
type input "بيد"
click at [492, 269] on icon at bounding box center [487, 273] width 9 height 9
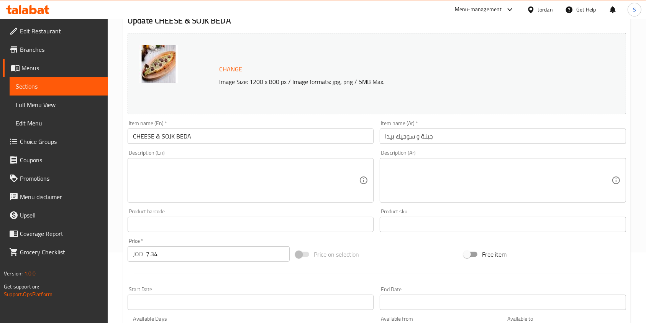
scroll to position [102, 0]
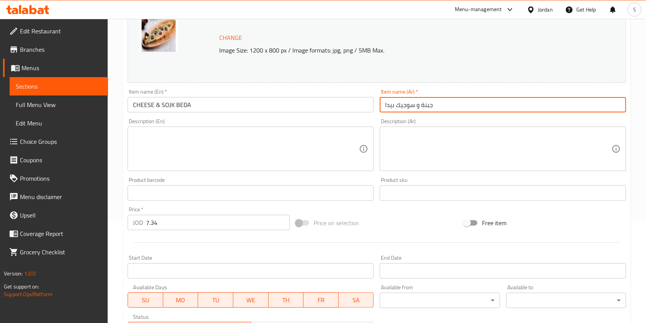
drag, startPoint x: 441, startPoint y: 104, endPoint x: 308, endPoint y: 103, distance: 132.6
click at [308, 103] on div "Change Image Size: 1200 x 800 px / Image formats: jpg, png / 5MB Max. Item name…" at bounding box center [377, 169] width 505 height 342
paste input "يدا الجبن مع السجق"
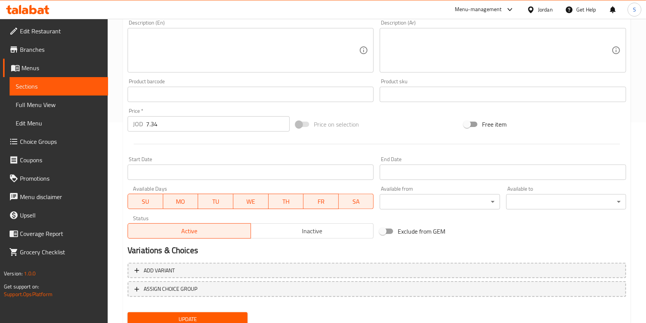
scroll to position [230, 0]
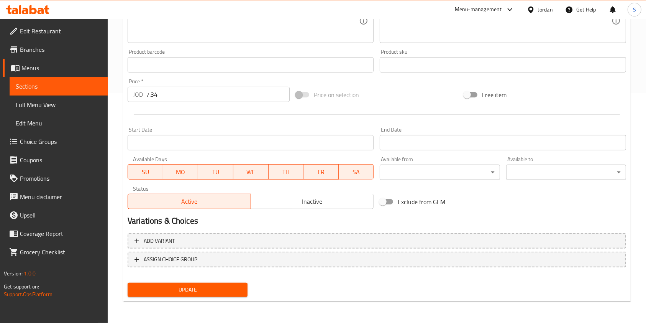
type input "بيدا الجبن مع السجق"
click at [206, 275] on nav at bounding box center [377, 273] width 499 height 6
click at [200, 286] on span "Update" at bounding box center [188, 290] width 108 height 10
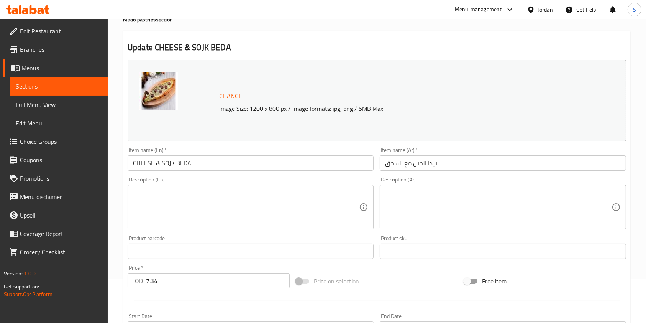
scroll to position [0, 0]
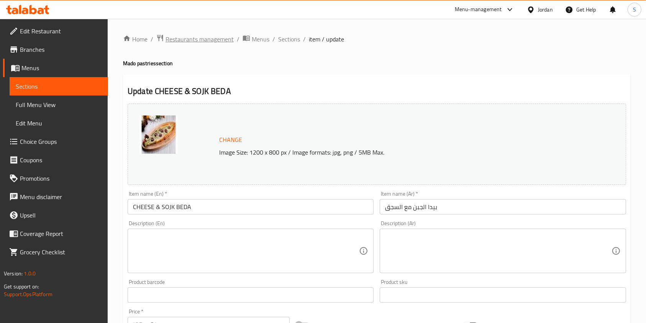
click at [213, 36] on span "Restaurants management" at bounding box center [200, 38] width 68 height 9
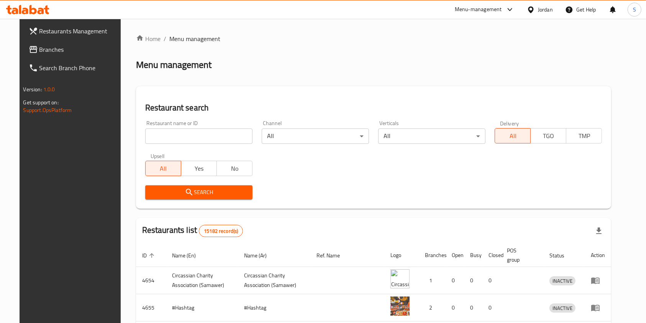
click at [195, 145] on div "Restaurant name or ID Restaurant name or ID" at bounding box center [199, 132] width 117 height 33
click at [194, 139] on input "search" at bounding box center [198, 135] width 107 height 15
type input "saladicious"
click at [192, 193] on span "Search" at bounding box center [198, 192] width 95 height 10
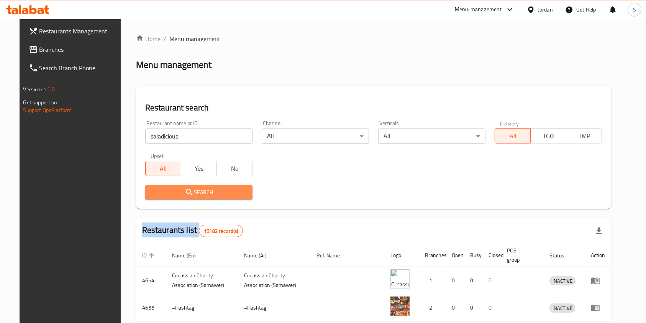
click at [192, 193] on div at bounding box center [323, 161] width 646 height 323
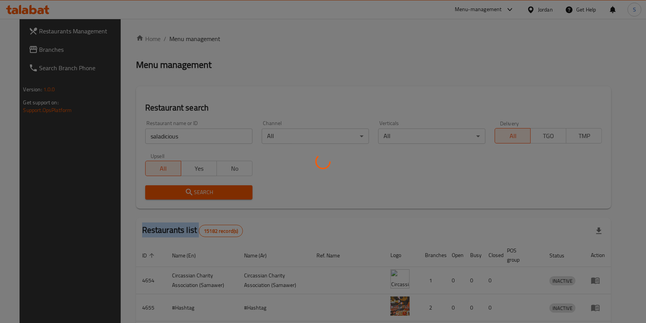
click at [192, 193] on div at bounding box center [323, 161] width 646 height 323
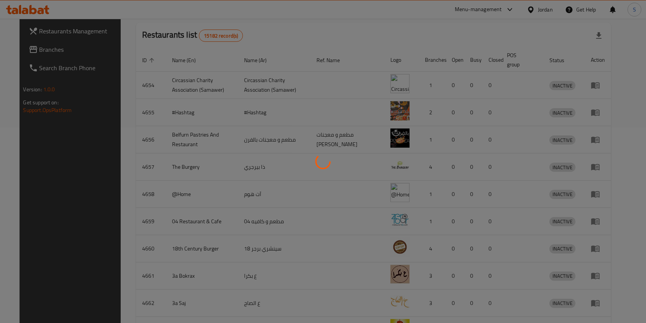
scroll to position [31, 0]
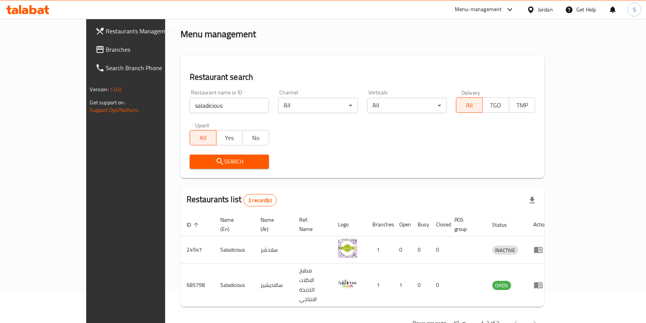
click at [560, 249] on div "Home / Menu management Menu management Restaurant search Restaurant name or ID …" at bounding box center [362, 168] width 395 height 360
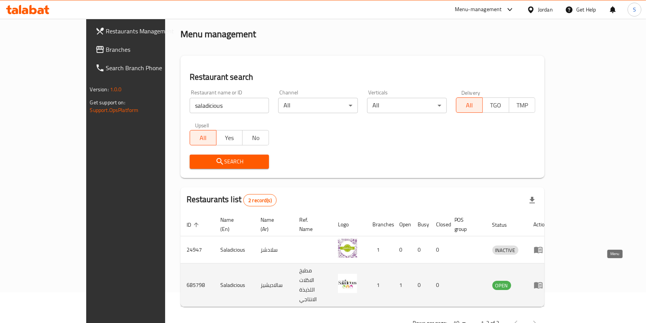
click at [543, 282] on icon "enhanced table" at bounding box center [538, 285] width 8 height 7
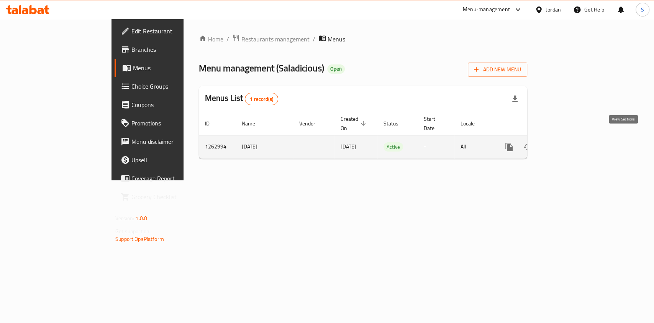
click at [569, 142] on icon "enhanced table" at bounding box center [564, 146] width 9 height 9
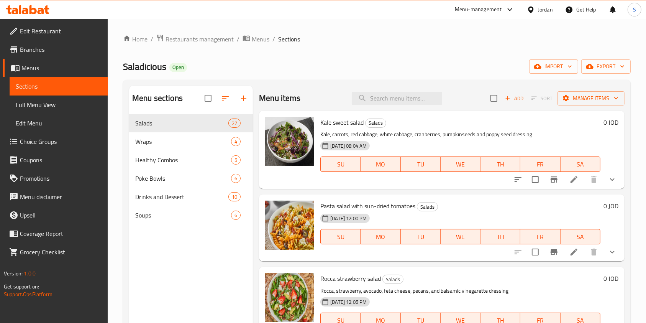
click at [49, 49] on span "Branches" at bounding box center [61, 49] width 82 height 9
